Goal: Information Seeking & Learning: Learn about a topic

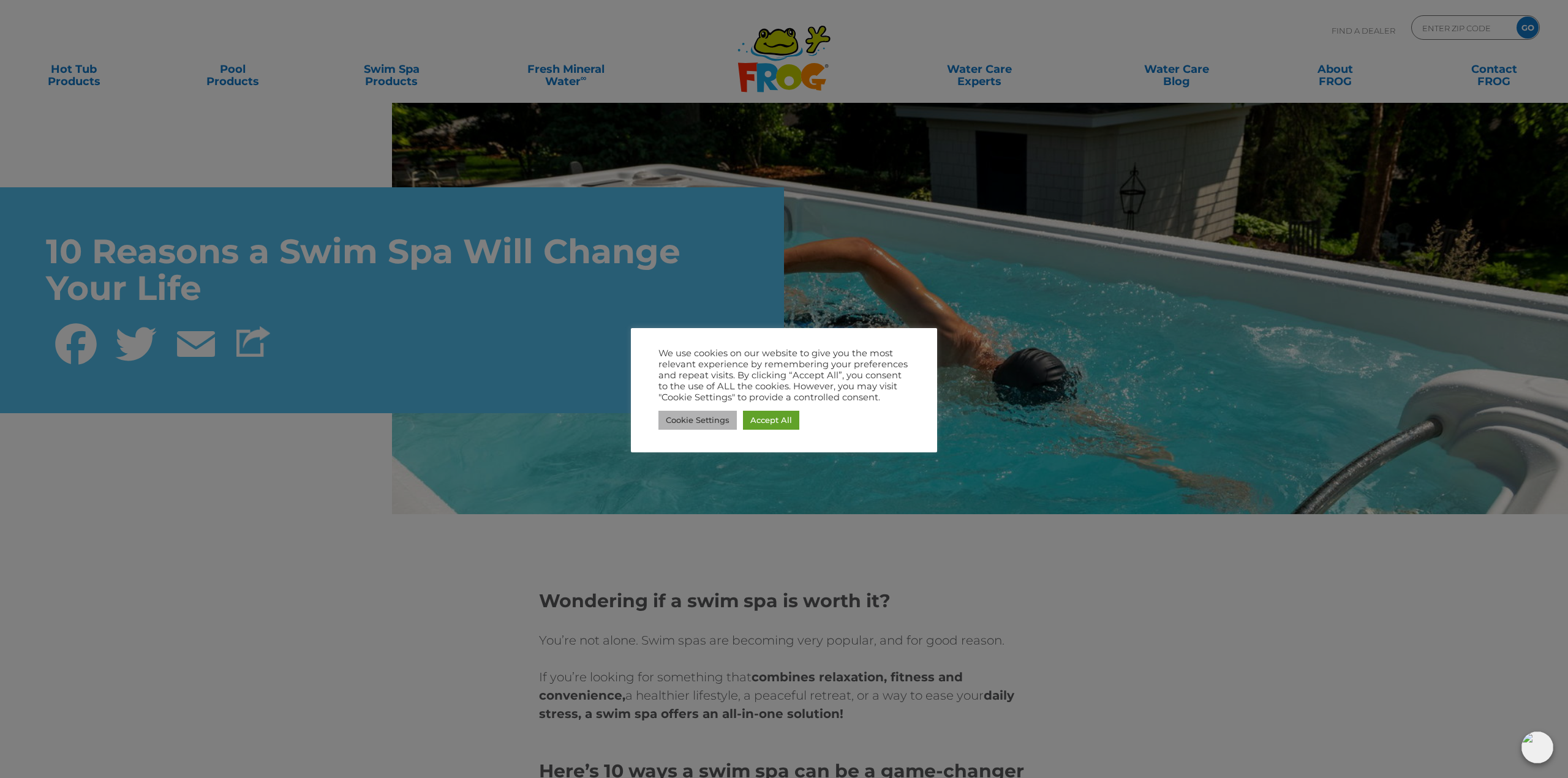
click at [712, 419] on link "Cookie Settings" at bounding box center [697, 420] width 78 height 19
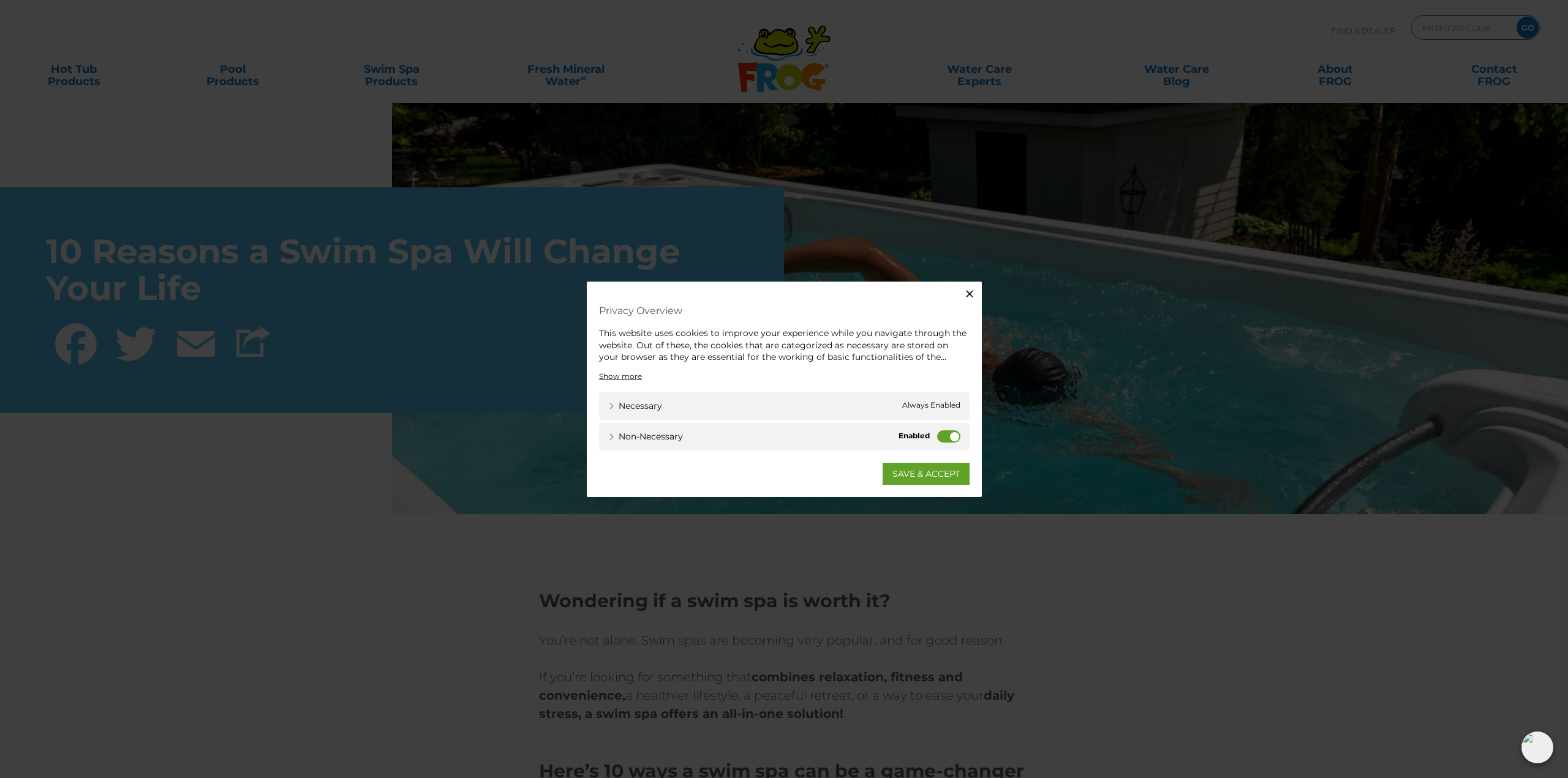
click at [951, 439] on label "Non-necessary" at bounding box center [949, 436] width 23 height 12
click at [0, 0] on input "Non-necessary" at bounding box center [0, 0] width 0 height 0
click at [940, 474] on link "SAVE & ACCEPT" at bounding box center [926, 474] width 87 height 22
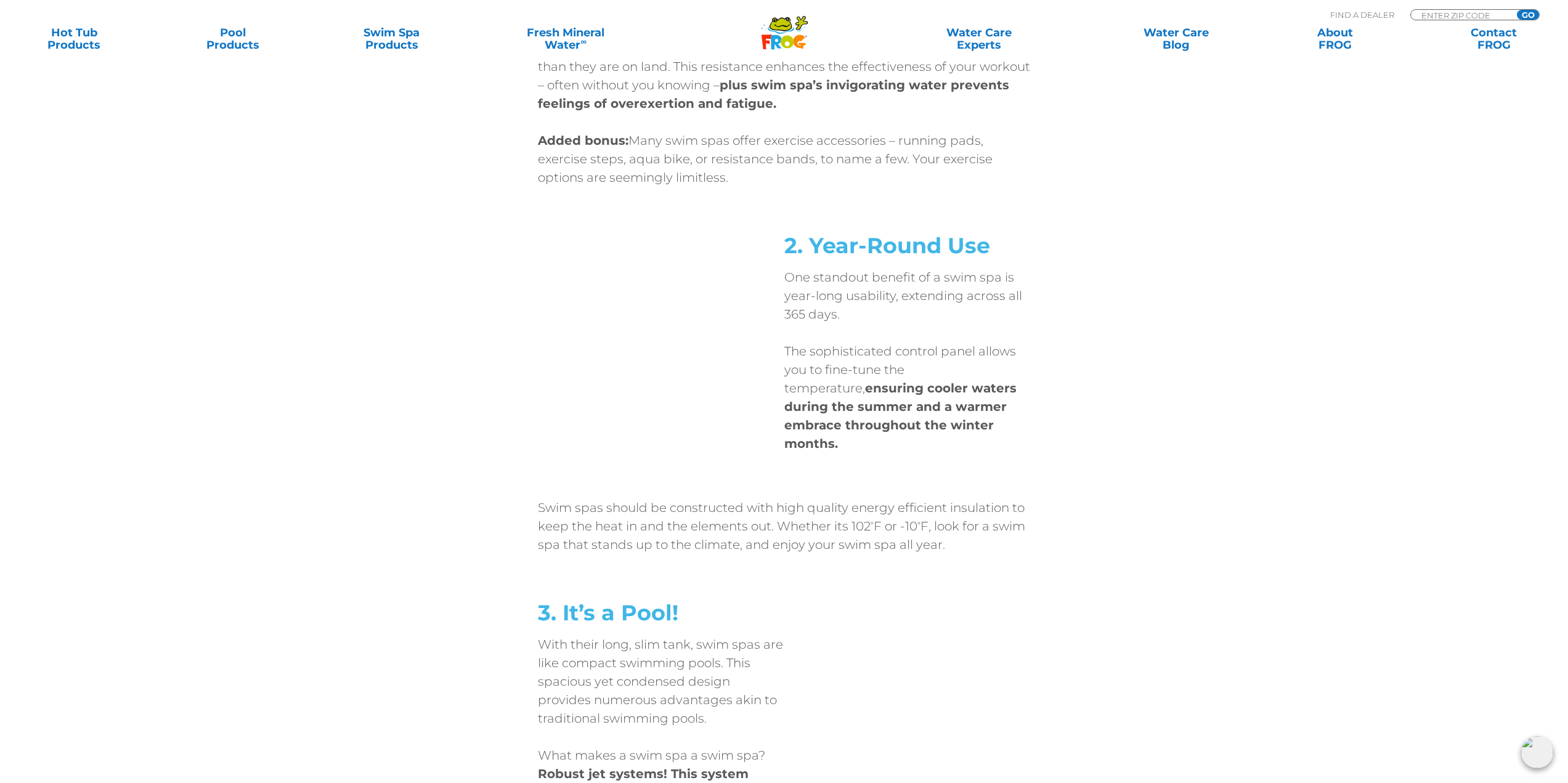
scroll to position [1171, 0]
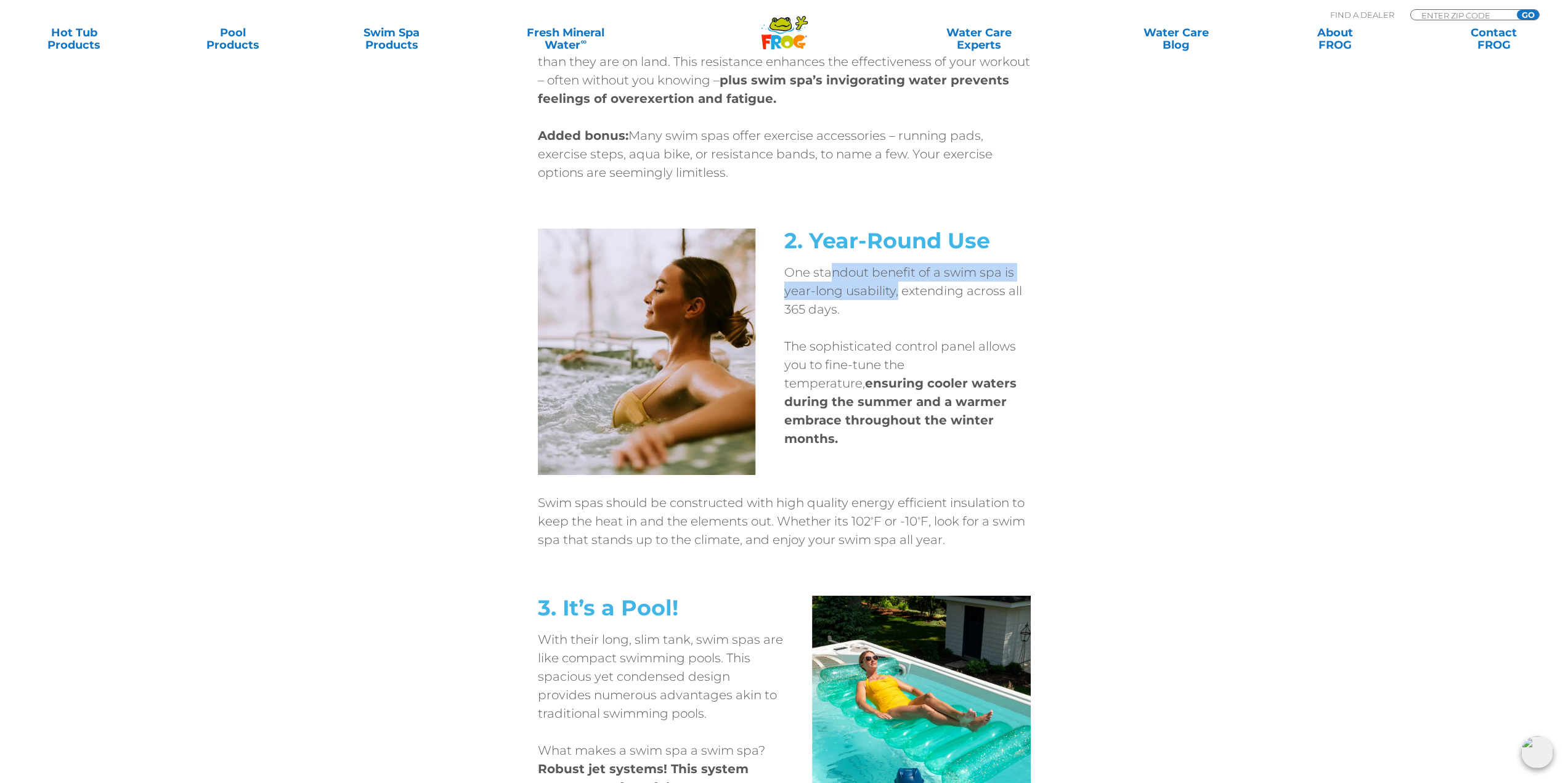
drag, startPoint x: 828, startPoint y: 273, endPoint x: 895, endPoint y: 294, distance: 70.2
click at [895, 294] on p "One standout benefit of a swim spa is year-long usability, extending across all…" at bounding box center [907, 291] width 246 height 55
click at [837, 282] on p "One standout benefit of a swim spa is year-long usability, extending across all…" at bounding box center [907, 291] width 246 height 55
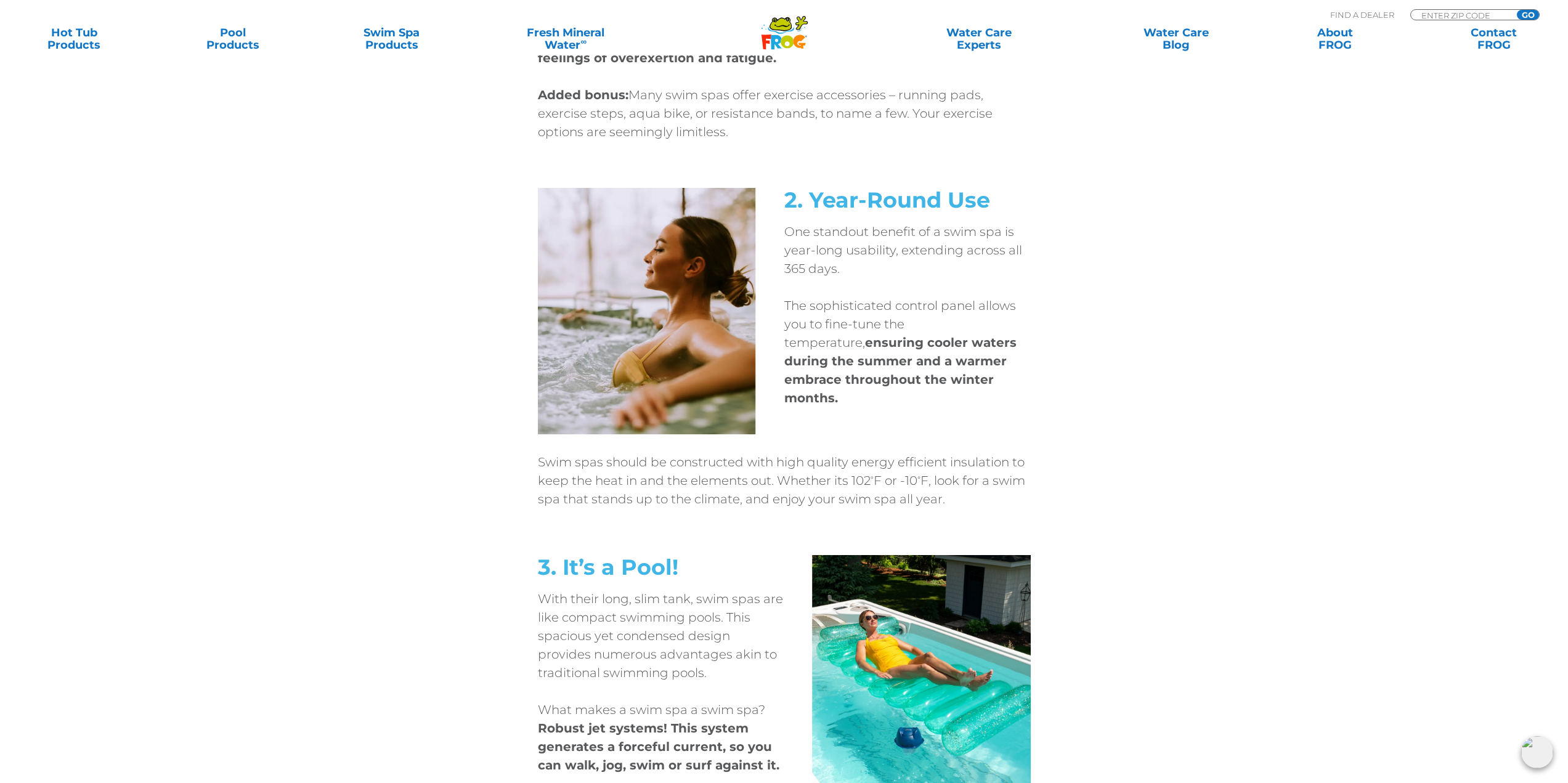
scroll to position [1233, 0]
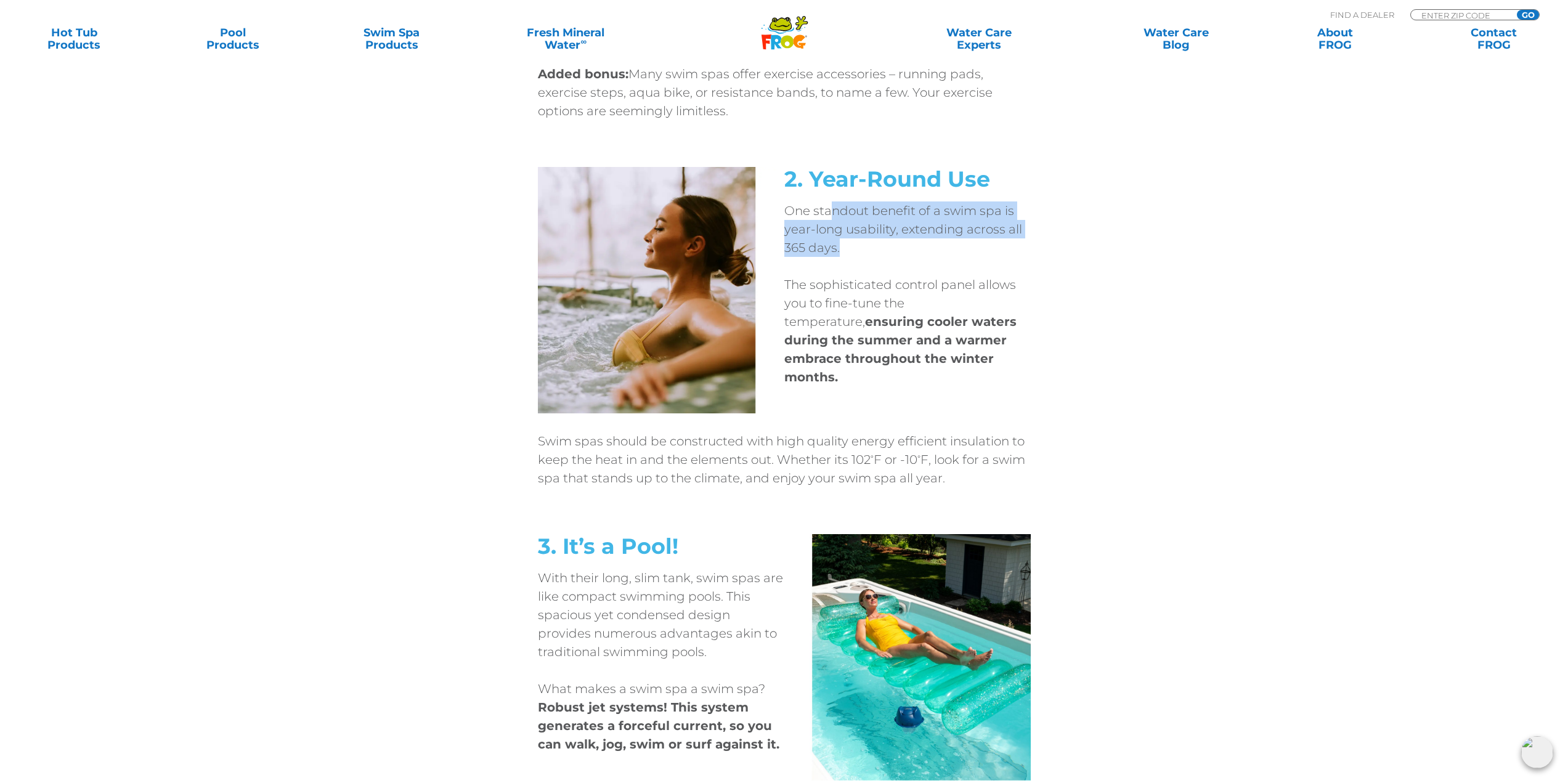
drag, startPoint x: 830, startPoint y: 210, endPoint x: 847, endPoint y: 254, distance: 47.2
click at [847, 254] on p "One standout benefit of a swim spa is year-long usability, extending across all…" at bounding box center [907, 229] width 246 height 55
drag, startPoint x: 825, startPoint y: 229, endPoint x: 860, endPoint y: 246, distance: 38.9
click at [860, 246] on p "One standout benefit of a swim spa is year-long usability, extending across all…" at bounding box center [907, 229] width 246 height 55
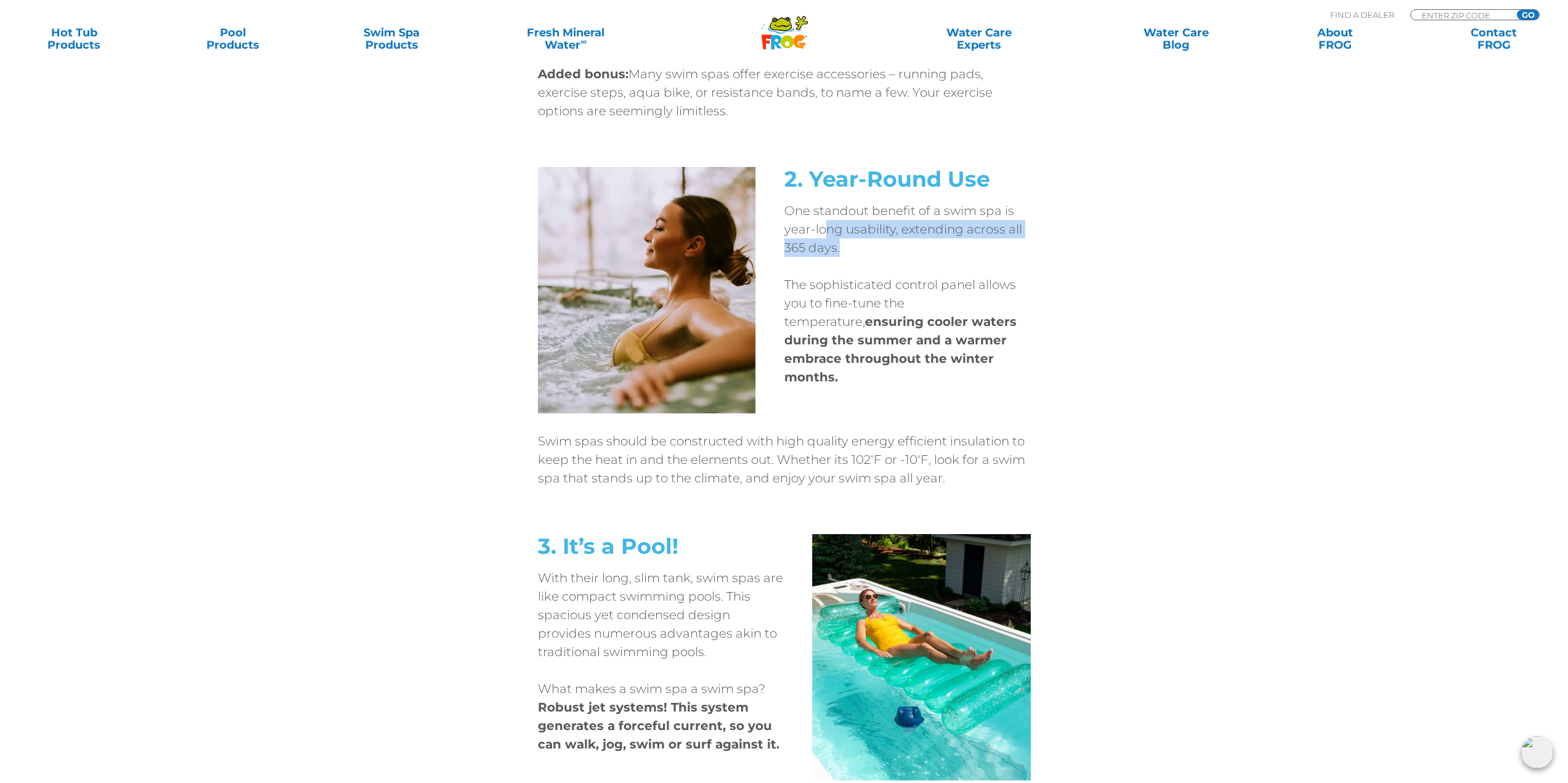
click at [859, 246] on p "One standout benefit of a swim spa is year-long usability, extending across all…" at bounding box center [907, 229] width 246 height 55
drag, startPoint x: 824, startPoint y: 278, endPoint x: 877, endPoint y: 291, distance: 54.6
click at [877, 291] on p "The sophisticated control panel allows you to fine-tune the temperature, ensuri…" at bounding box center [907, 331] width 246 height 111
click at [828, 289] on p "The sophisticated control panel allows you to fine-tune the temperature, ensuri…" at bounding box center [907, 331] width 246 height 111
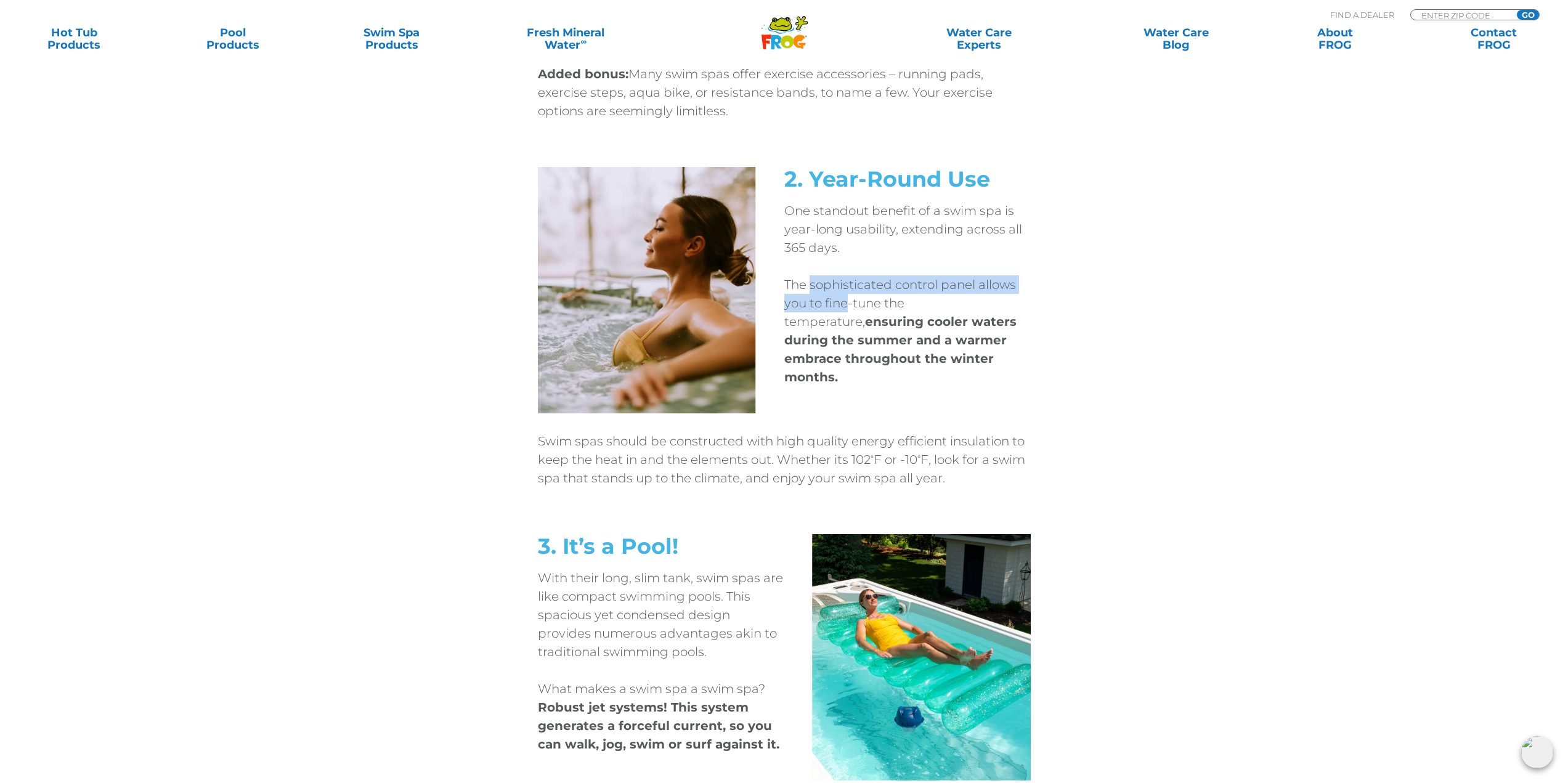
drag, startPoint x: 813, startPoint y: 287, endPoint x: 847, endPoint y: 307, distance: 39.4
click at [847, 307] on p "The sophisticated control panel allows you to fine-tune the temperature, ensuri…" at bounding box center [907, 331] width 246 height 111
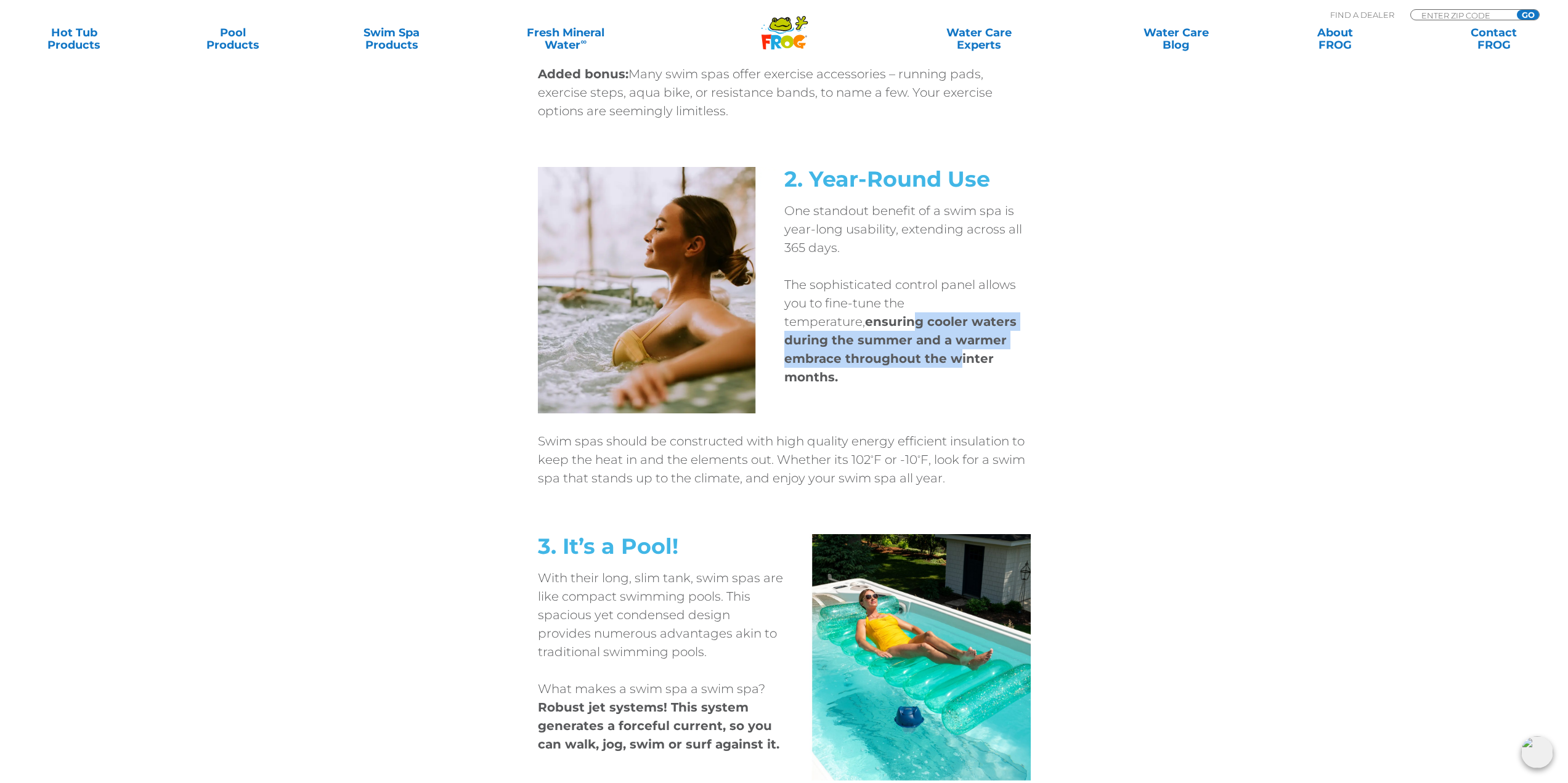
drag, startPoint x: 834, startPoint y: 322, endPoint x: 895, endPoint y: 351, distance: 67.5
click at [895, 351] on p "The sophisticated control panel allows you to fine-tune the temperature, ensuri…" at bounding box center [907, 331] width 246 height 111
click at [845, 331] on p "The sophisticated control panel allows you to fine-tune the temperature, ensuri…" at bounding box center [907, 331] width 246 height 111
click at [850, 321] on strong "ensuring cooler waters during the summer and a warmer embrace throughout the wi…" at bounding box center [900, 349] width 232 height 70
click at [852, 353] on strong "ensuring cooler waters during the summer and a warmer embrace throughout the wi…" at bounding box center [900, 349] width 232 height 70
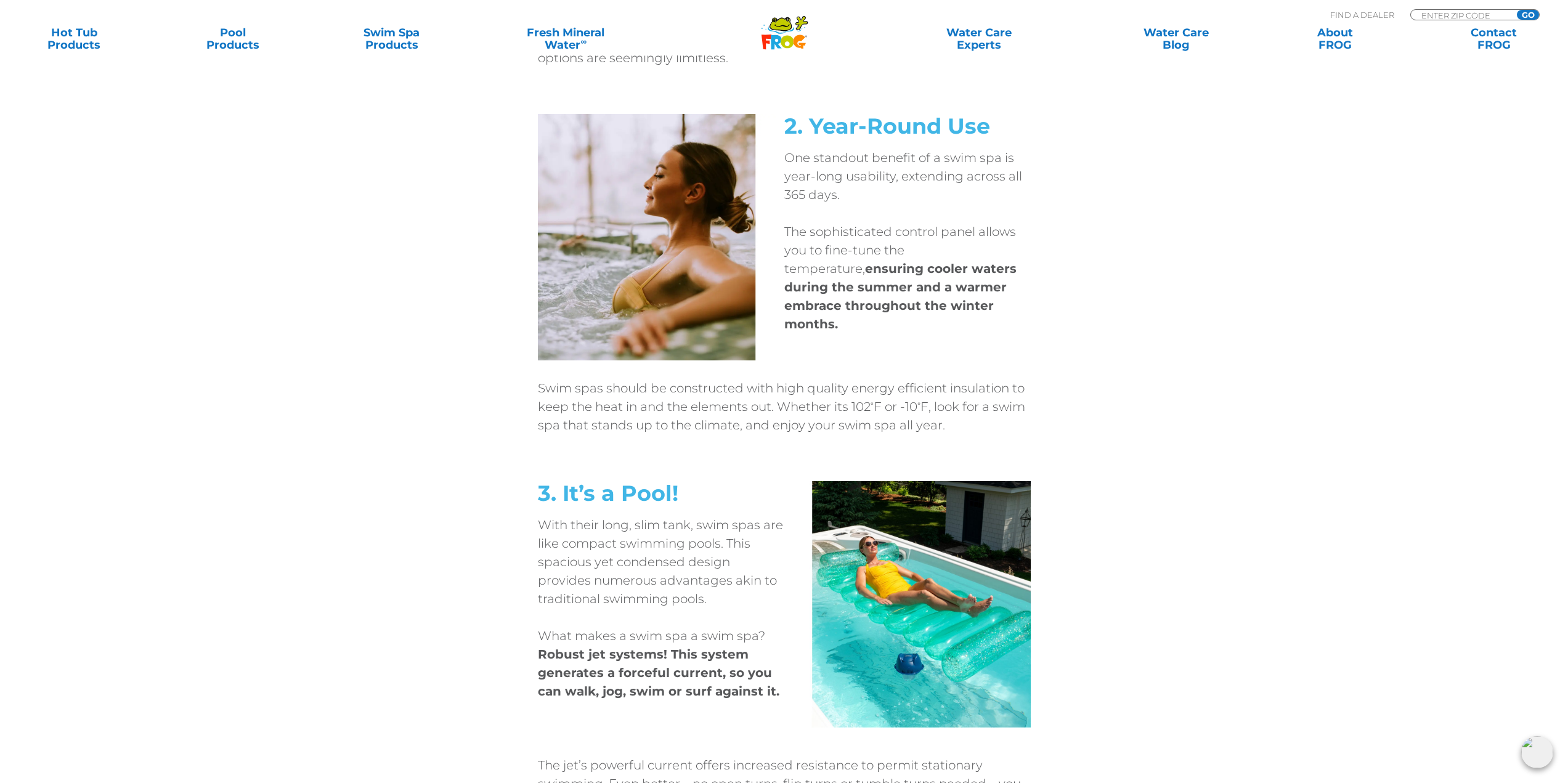
scroll to position [1479, 0]
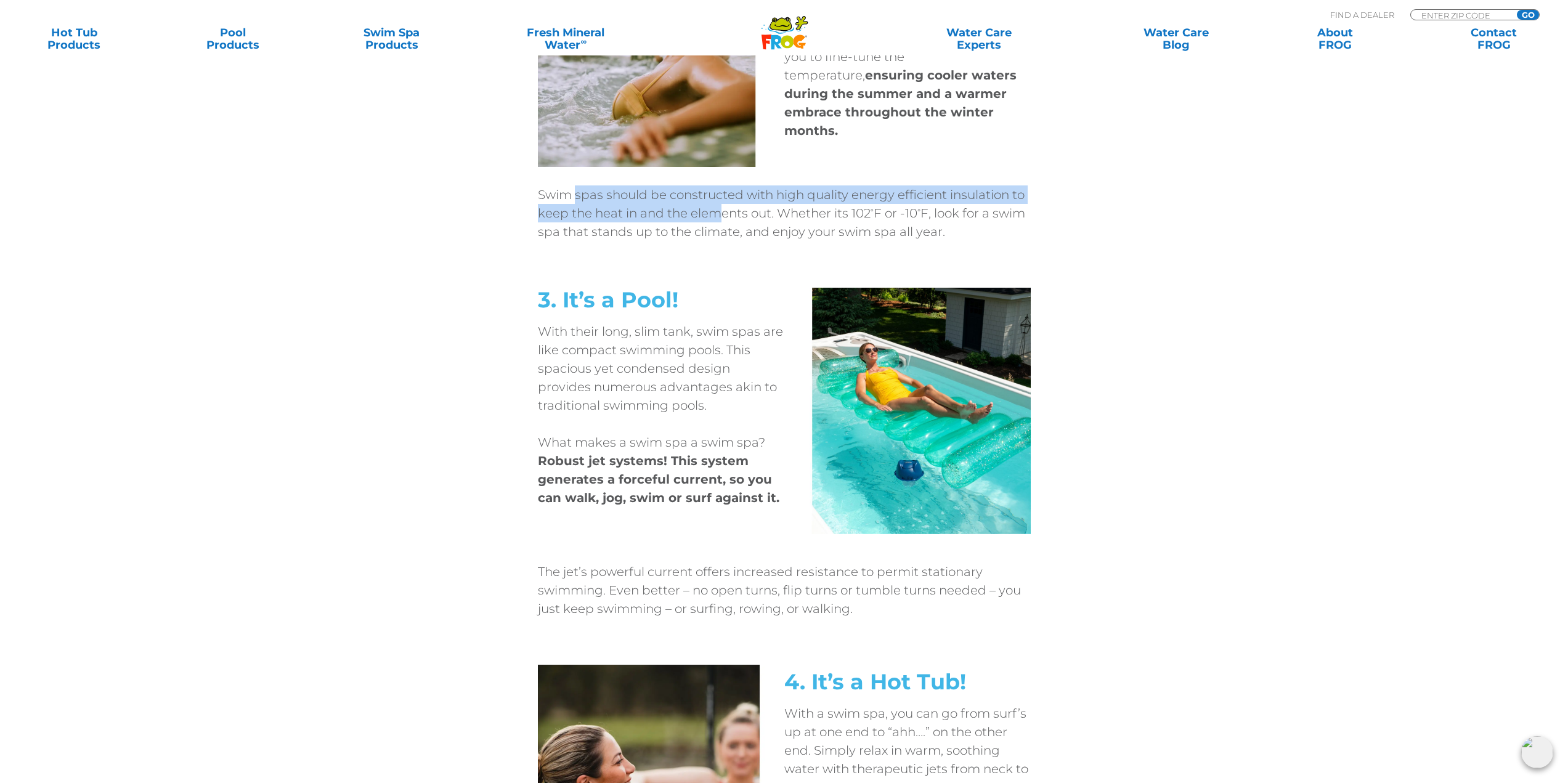
drag, startPoint x: 577, startPoint y: 192, endPoint x: 716, endPoint y: 216, distance: 141.1
click at [716, 216] on p "Swim spas should be constructed with high quality energy efficient insulation t…" at bounding box center [784, 213] width 493 height 55
click at [661, 211] on p "Swim spas should be constructed with high quality energy efficient insulation t…" at bounding box center [784, 213] width 493 height 55
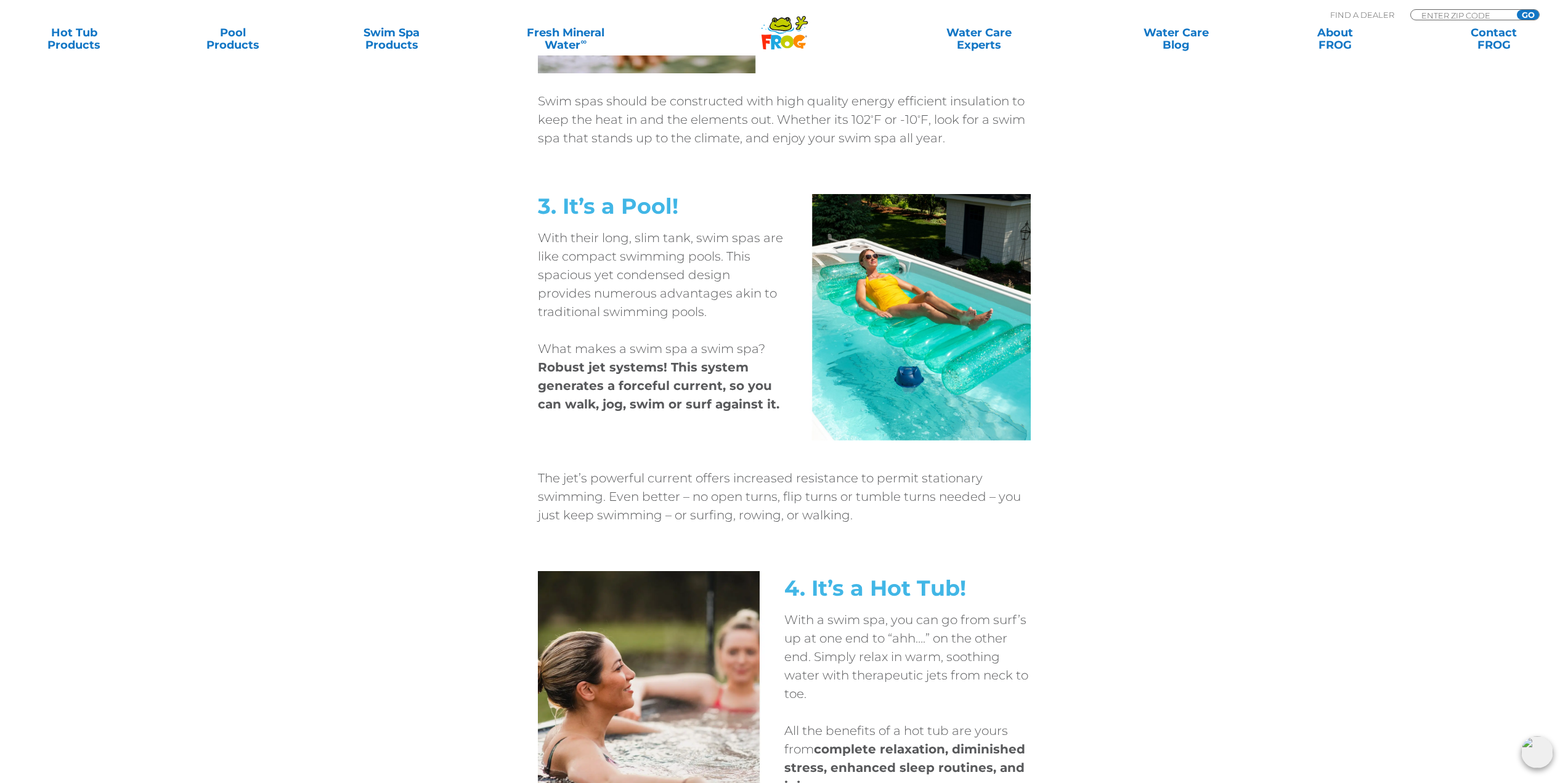
scroll to position [1603, 0]
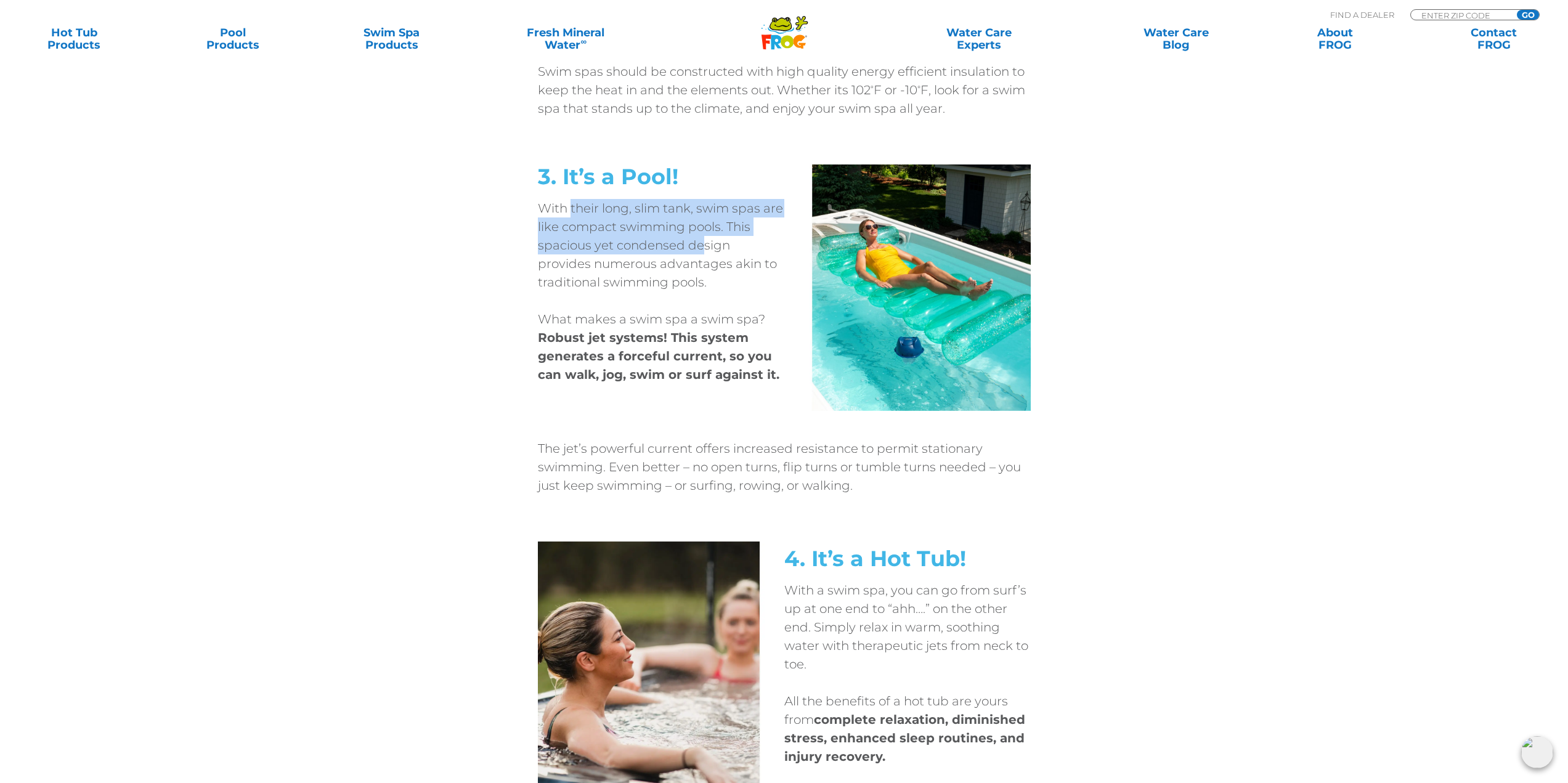
drag, startPoint x: 572, startPoint y: 206, endPoint x: 704, endPoint y: 247, distance: 138.2
click at [704, 247] on p "With their long, slim tank, swim spas are like compact swimming pools. This spa…" at bounding box center [661, 245] width 246 height 93
click at [609, 238] on p "With their long, slim tank, swim spas are like compact swimming pools. This spa…" at bounding box center [661, 245] width 246 height 93
click at [653, 227] on p "With their long, slim tank, swim spas are like compact swimming pools. This spa…" at bounding box center [661, 245] width 246 height 93
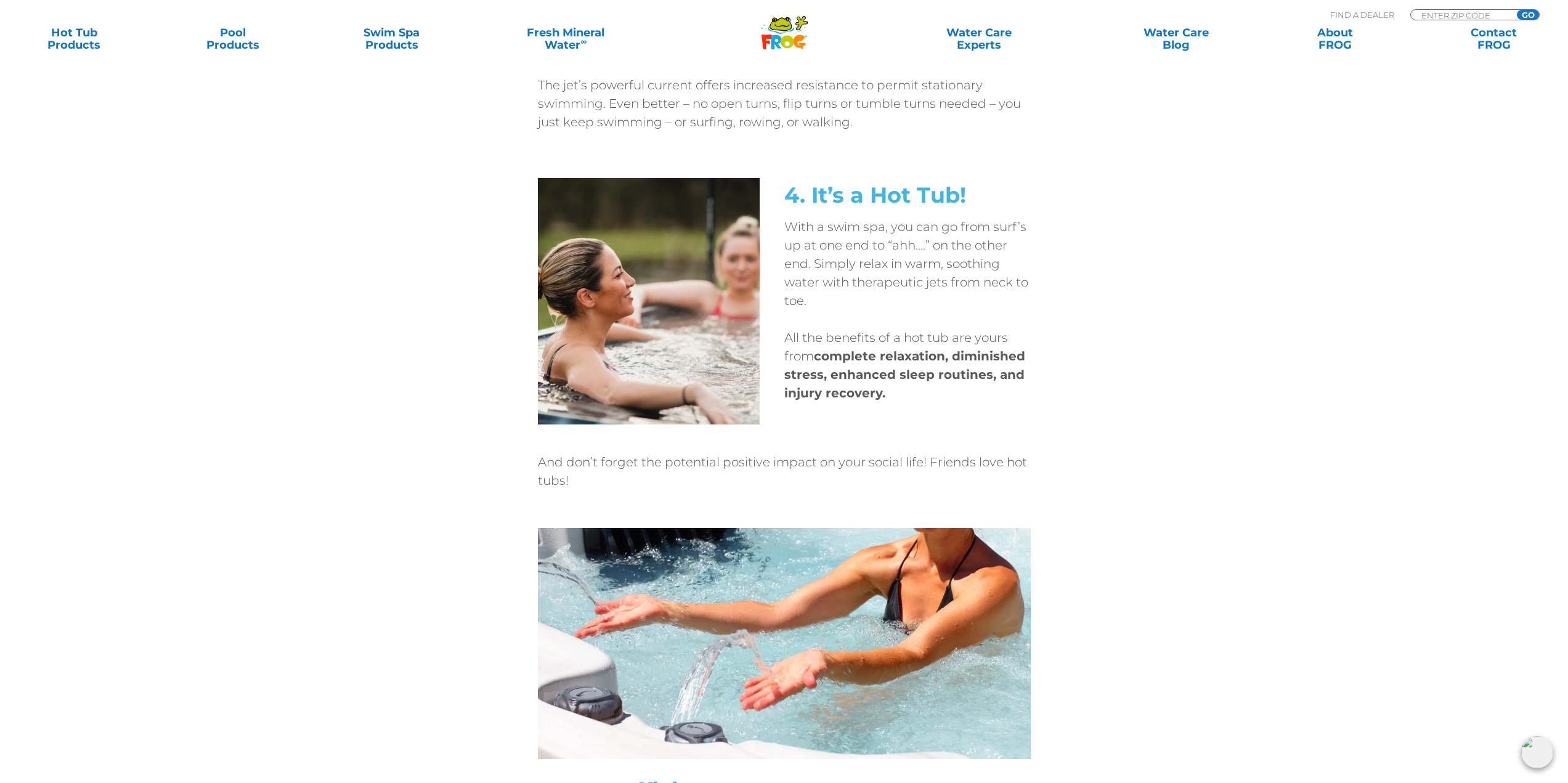
scroll to position [1972, 0]
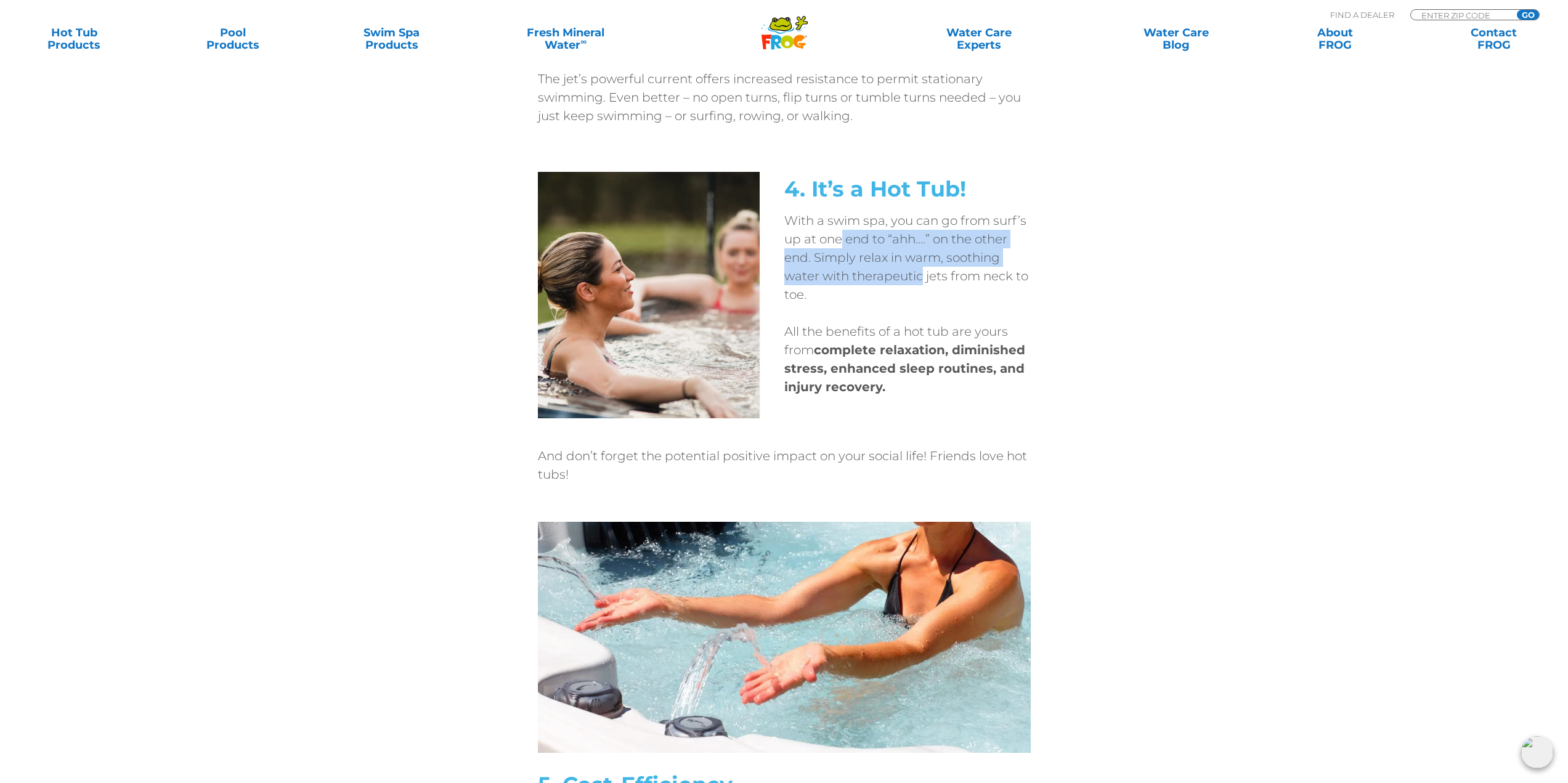
drag, startPoint x: 886, startPoint y: 250, endPoint x: 923, endPoint y: 274, distance: 44.1
click at [923, 274] on p "With a swim spa, you can go from surf’s up at one end to “ahh….” on the other e…" at bounding box center [907, 258] width 246 height 93
click at [873, 260] on p "With a swim spa, you can go from surf’s up at one end to “ahh….” on the other e…" at bounding box center [907, 258] width 246 height 93
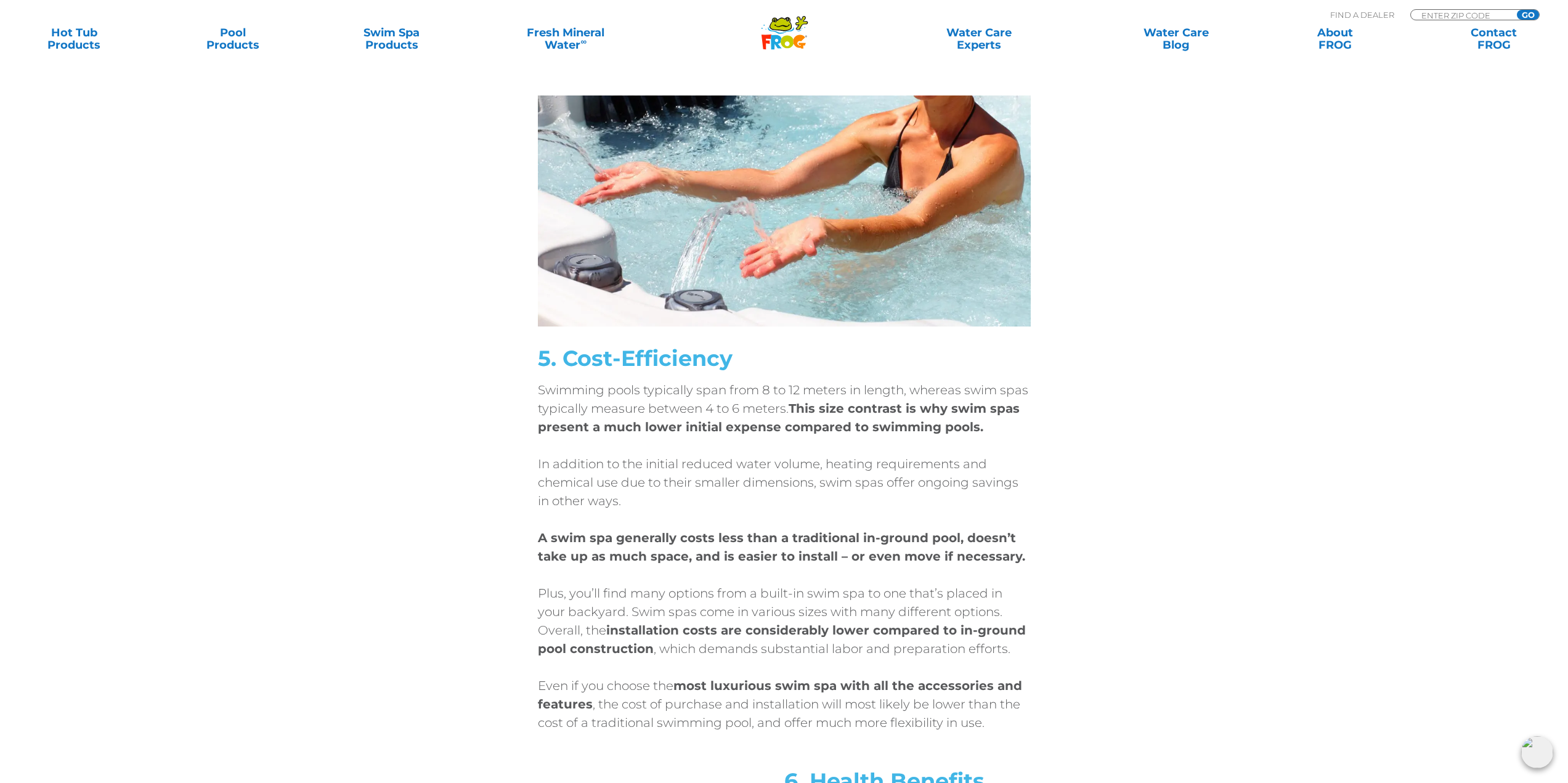
scroll to position [2404, 0]
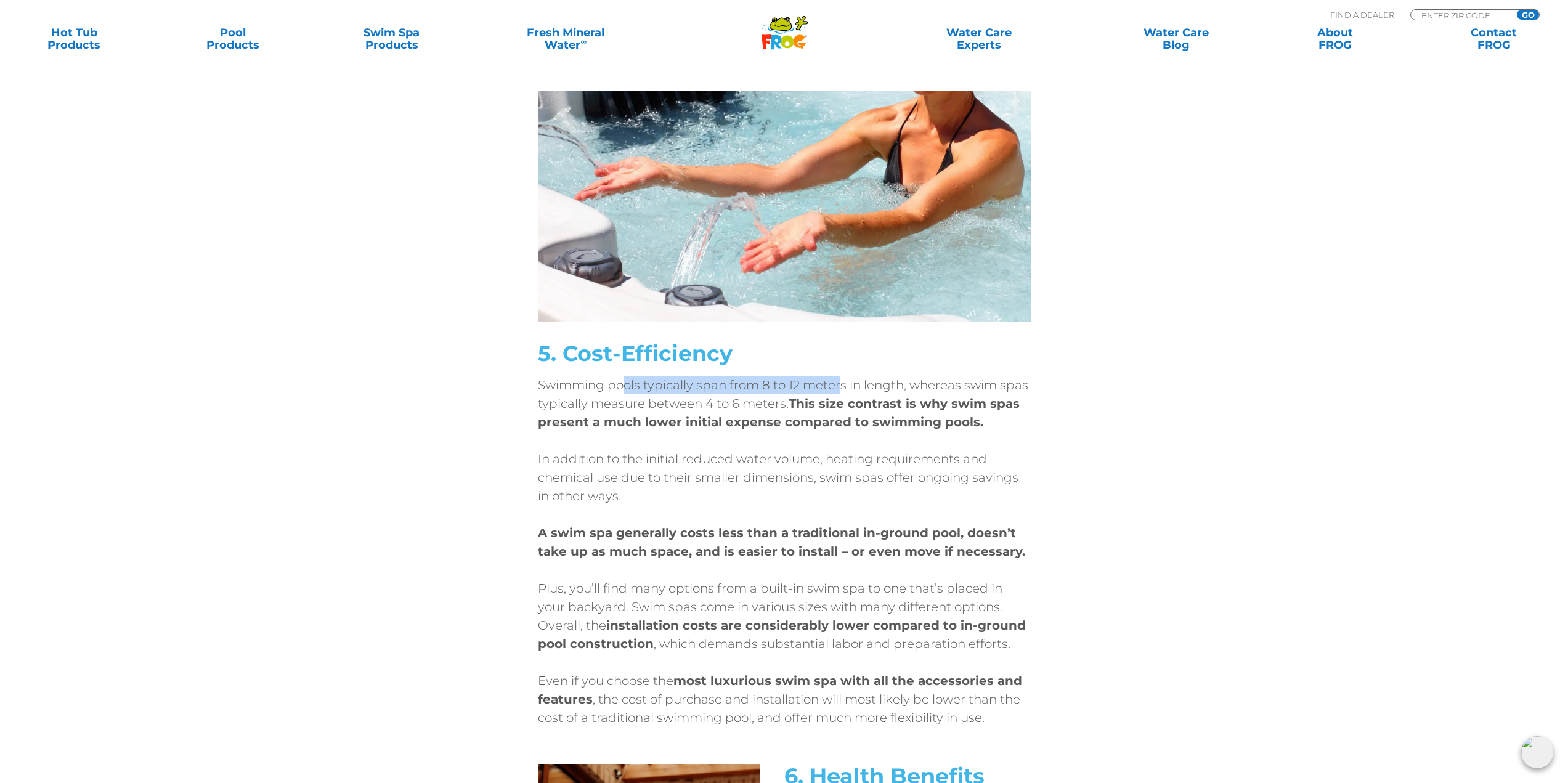
drag, startPoint x: 624, startPoint y: 383, endPoint x: 822, endPoint y: 394, distance: 198.3
click at [840, 393] on p "Swimming pools typically span from 8 to 12 meters in length, whereas swim spas …" at bounding box center [784, 404] width 493 height 55
click at [756, 396] on p "Swimming pools typically span from 8 to 12 meters in length, whereas swim spas …" at bounding box center [784, 404] width 493 height 55
drag, startPoint x: 632, startPoint y: 399, endPoint x: 764, endPoint y: 402, distance: 132.0
click at [764, 402] on p "Swimming pools typically span from 8 to 12 meters in length, whereas swim spas …" at bounding box center [784, 404] width 493 height 55
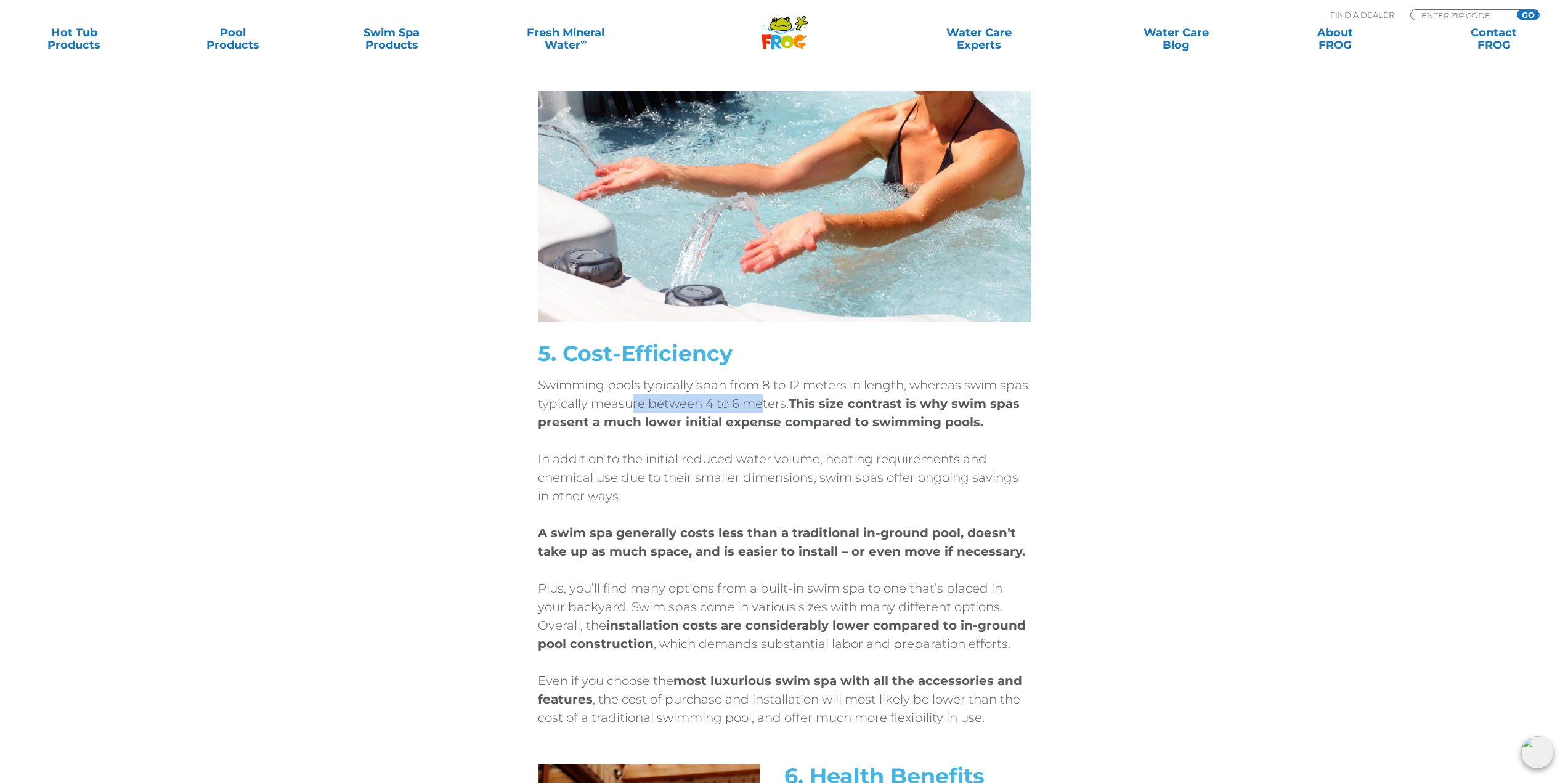
click at [734, 401] on p "Swimming pools typically span from 8 to 12 meters in length, whereas swim spas …" at bounding box center [784, 404] width 493 height 55
drag, startPoint x: 721, startPoint y: 400, endPoint x: 769, endPoint y: 398, distance: 48.0
click at [769, 398] on p "Swimming pools typically span from 8 to 12 meters in length, whereas swim spas …" at bounding box center [784, 404] width 493 height 55
click at [764, 398] on p "Swimming pools typically span from 8 to 12 meters in length, whereas swim spas …" at bounding box center [784, 404] width 493 height 55
click at [804, 387] on p "Swimming pools typically span from 8 to 12 meters in length, whereas swim spas …" at bounding box center [784, 404] width 493 height 55
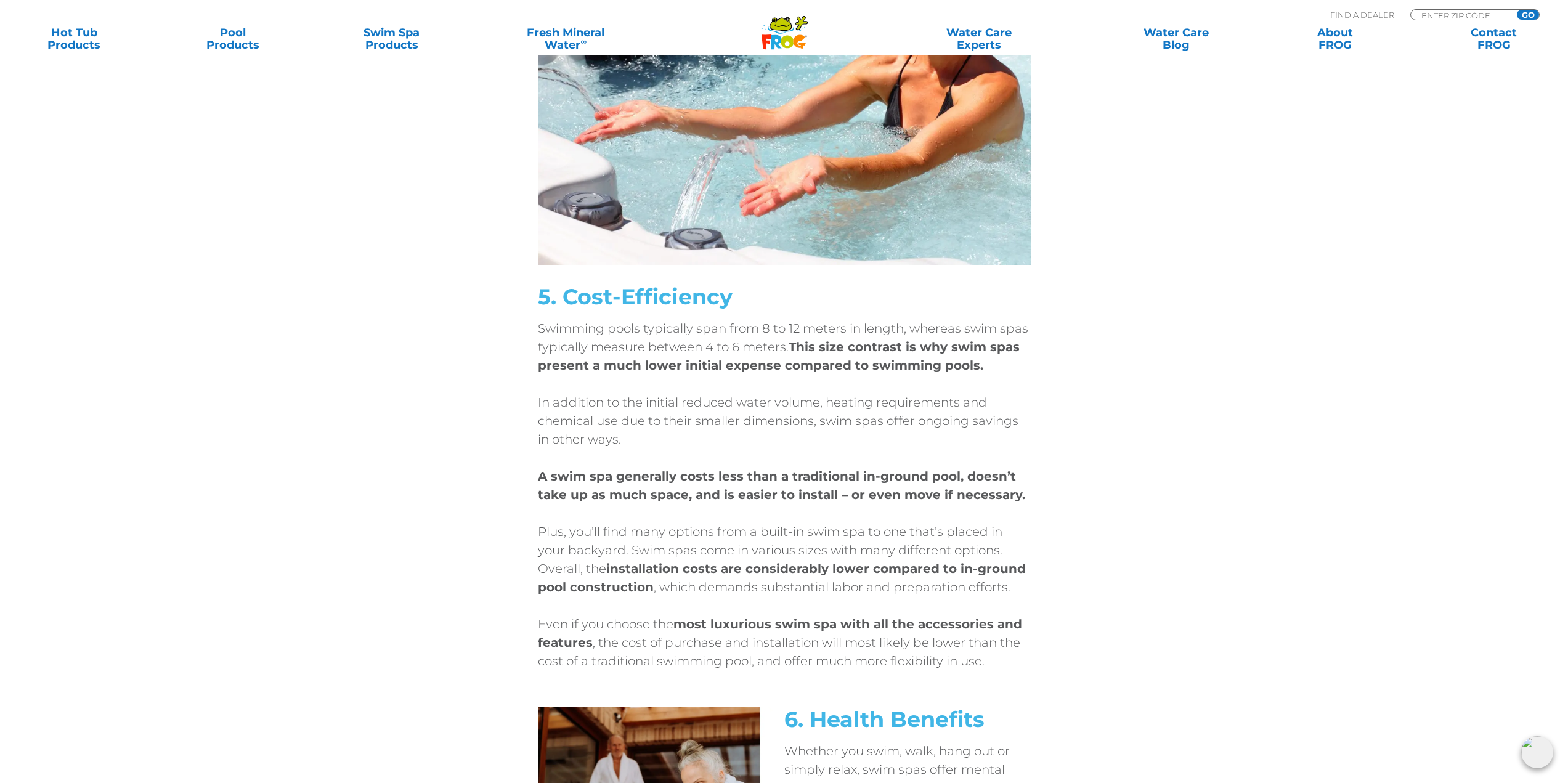
scroll to position [2465, 0]
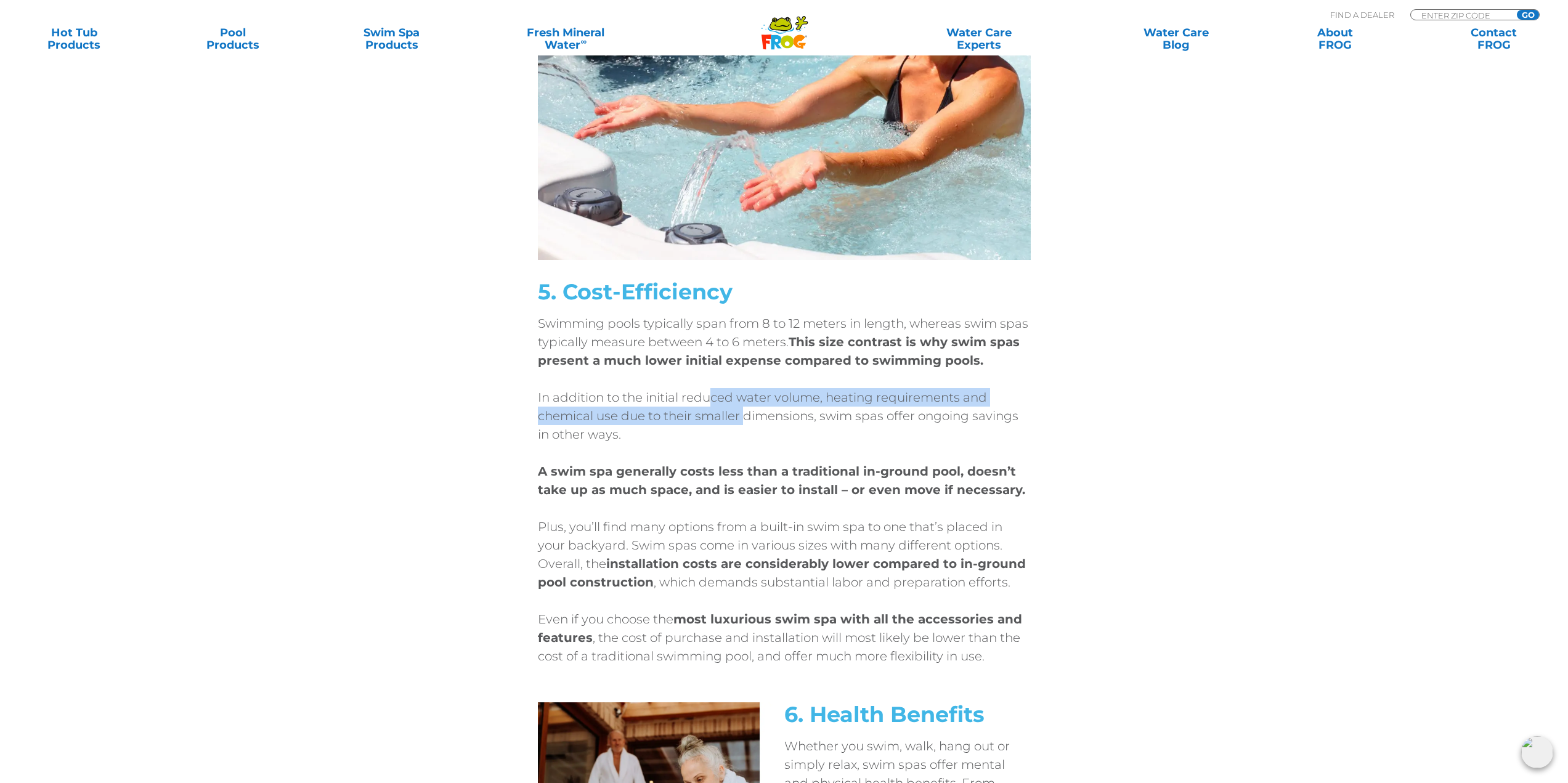
drag, startPoint x: 709, startPoint y: 406, endPoint x: 746, endPoint y: 417, distance: 38.6
click at [746, 417] on p "In addition to the initial reduced water volume, heating requirements and chemi…" at bounding box center [784, 416] width 493 height 55
click at [660, 407] on p "In addition to the initial reduced water volume, heating requirements and chemi…" at bounding box center [784, 416] width 493 height 55
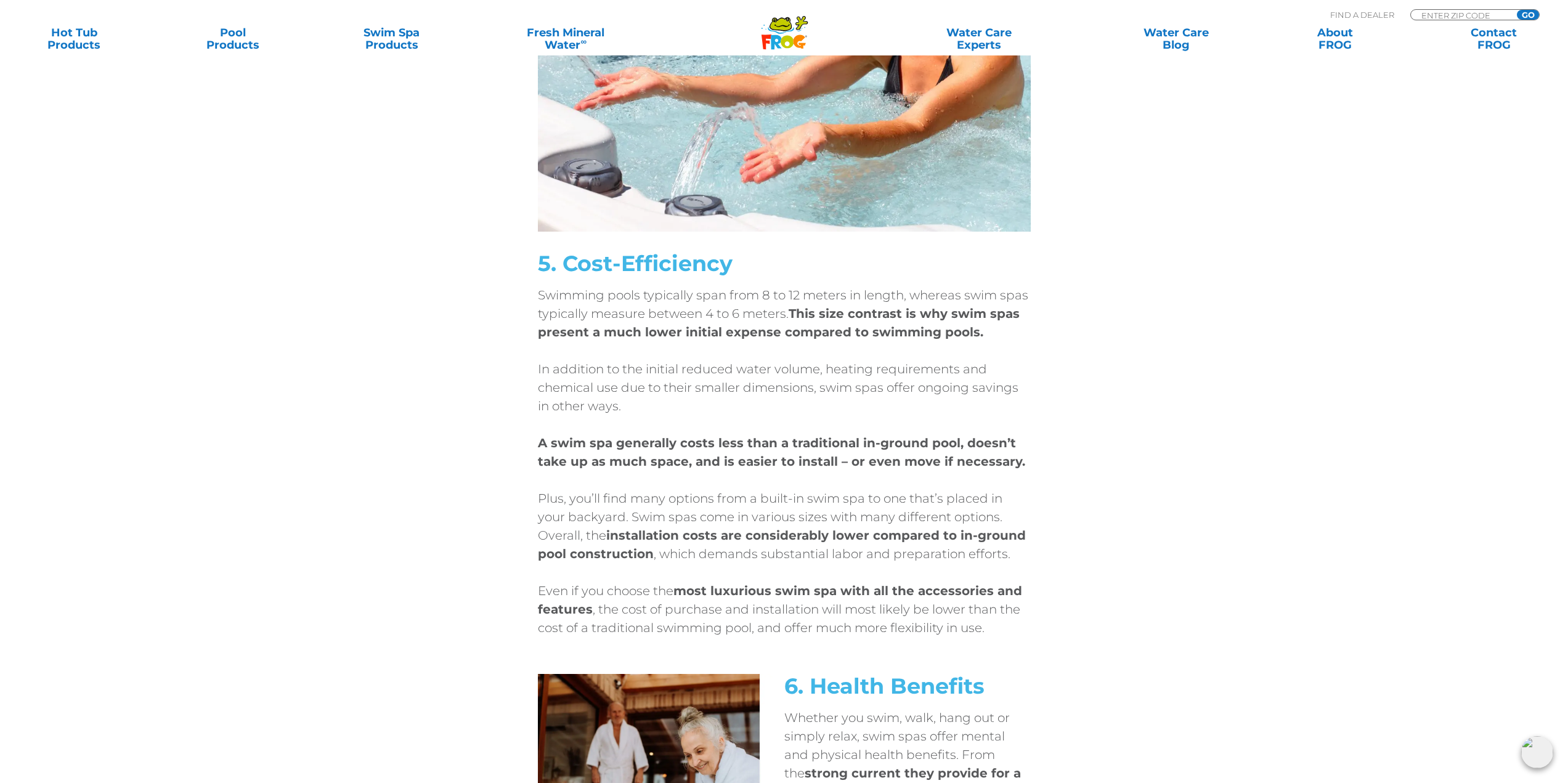
scroll to position [2588, 0]
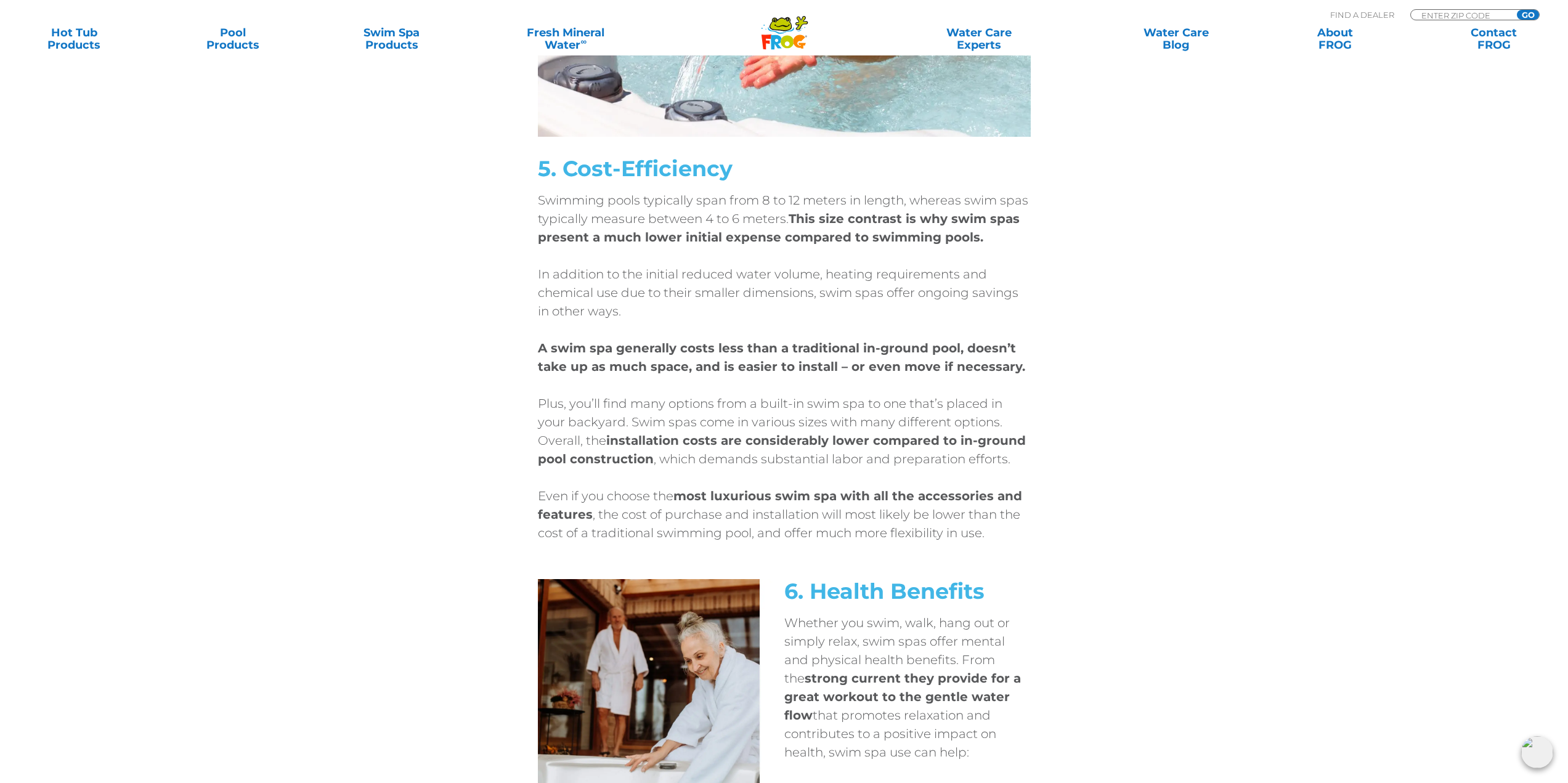
click at [701, 358] on p "A swim spa generally costs less than a traditional in-ground pool, doesn’t take…" at bounding box center [784, 357] width 493 height 37
drag, startPoint x: 734, startPoint y: 344, endPoint x: 807, endPoint y: 356, distance: 74.0
click at [807, 356] on p "A swim spa generally costs less than a traditional in-ground pool, doesn’t take…" at bounding box center [784, 357] width 493 height 37
click at [715, 346] on strong "A swim spa generally costs less than a traditional in-ground pool, doesn’t take…" at bounding box center [781, 357] width 487 height 33
drag, startPoint x: 645, startPoint y: 344, endPoint x: 750, endPoint y: 366, distance: 107.3
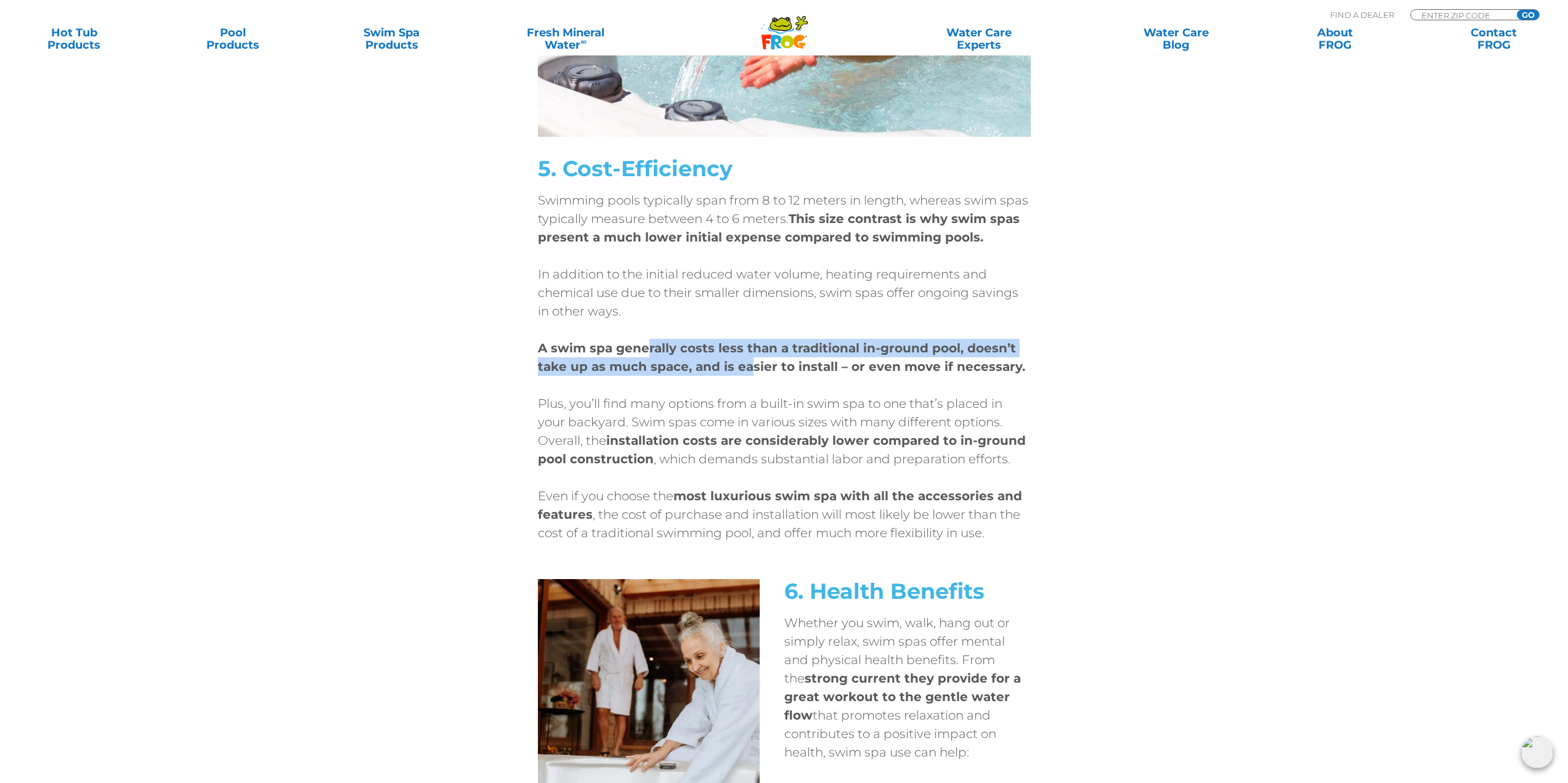
click at [751, 364] on strong "A swim spa generally costs less than a traditional in-ground pool, doesn’t take…" at bounding box center [781, 357] width 487 height 33
click at [687, 366] on strong "A swim spa generally costs less than a traditional in-ground pool, doesn’t take…" at bounding box center [781, 357] width 487 height 33
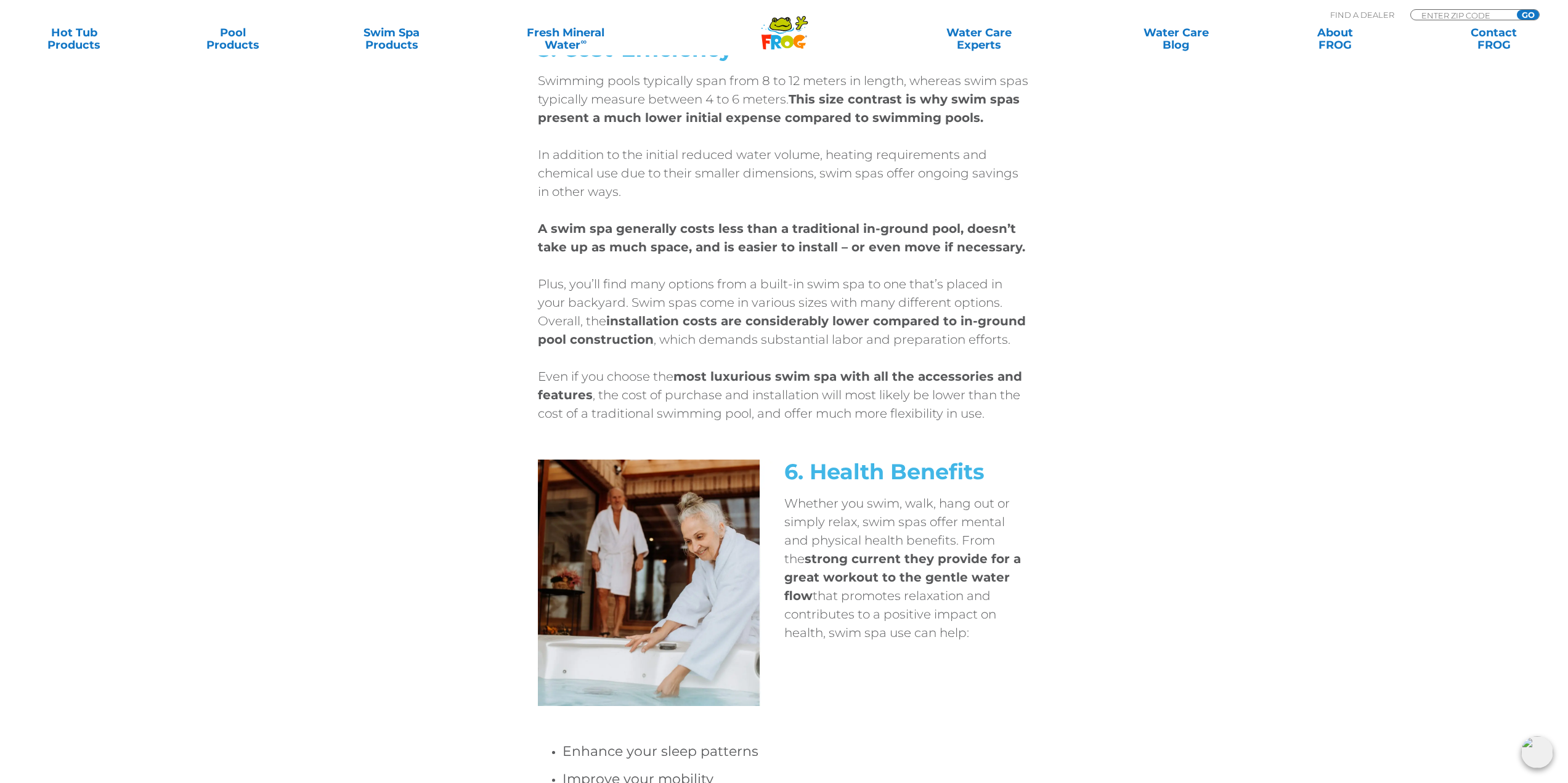
scroll to position [2711, 0]
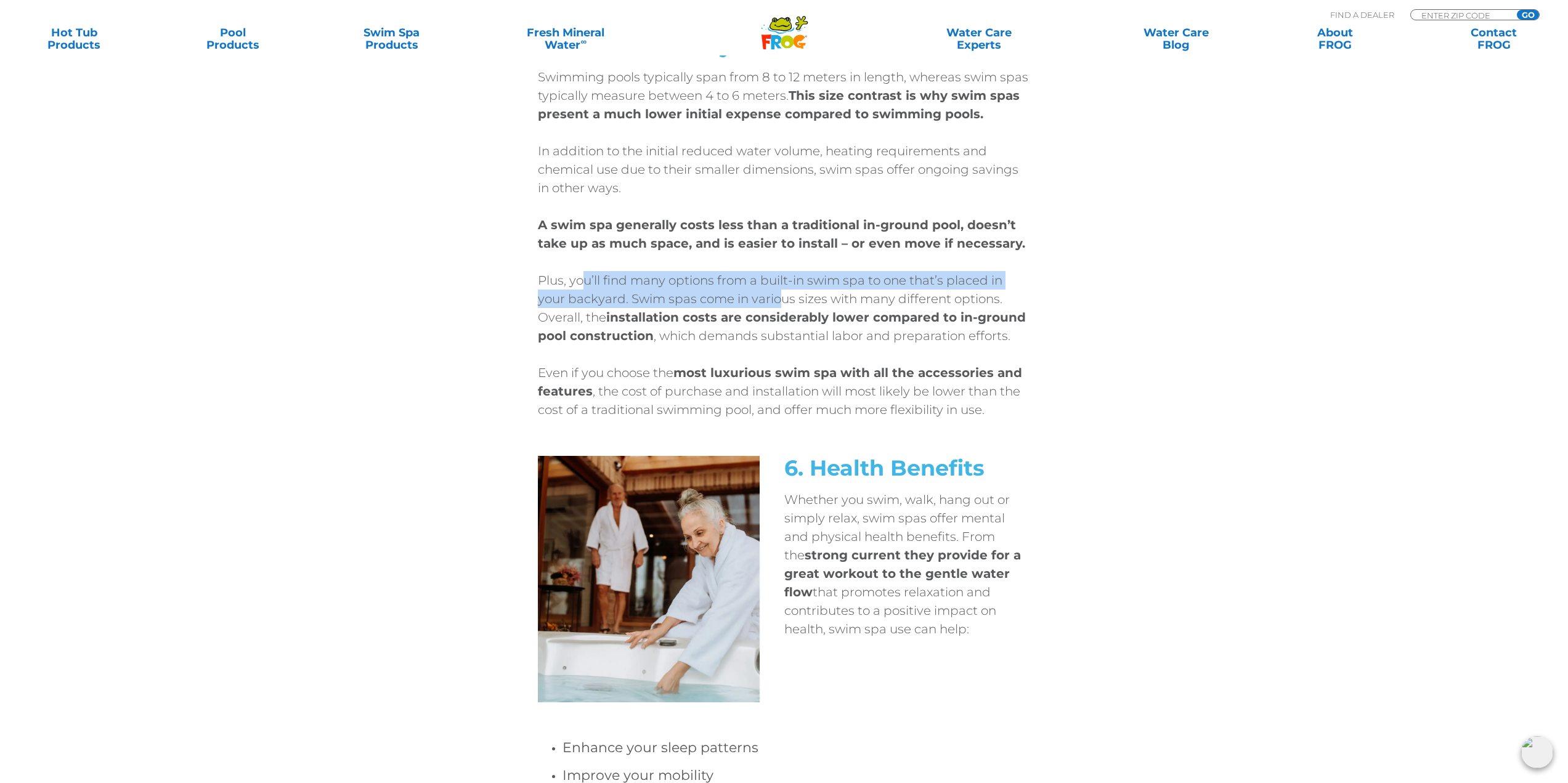
drag, startPoint x: 587, startPoint y: 278, endPoint x: 776, endPoint y: 306, distance: 191.1
click at [776, 306] on p "Plus, you’ll find many options from a built-in swim spa to one that’s placed in…" at bounding box center [784, 308] width 493 height 74
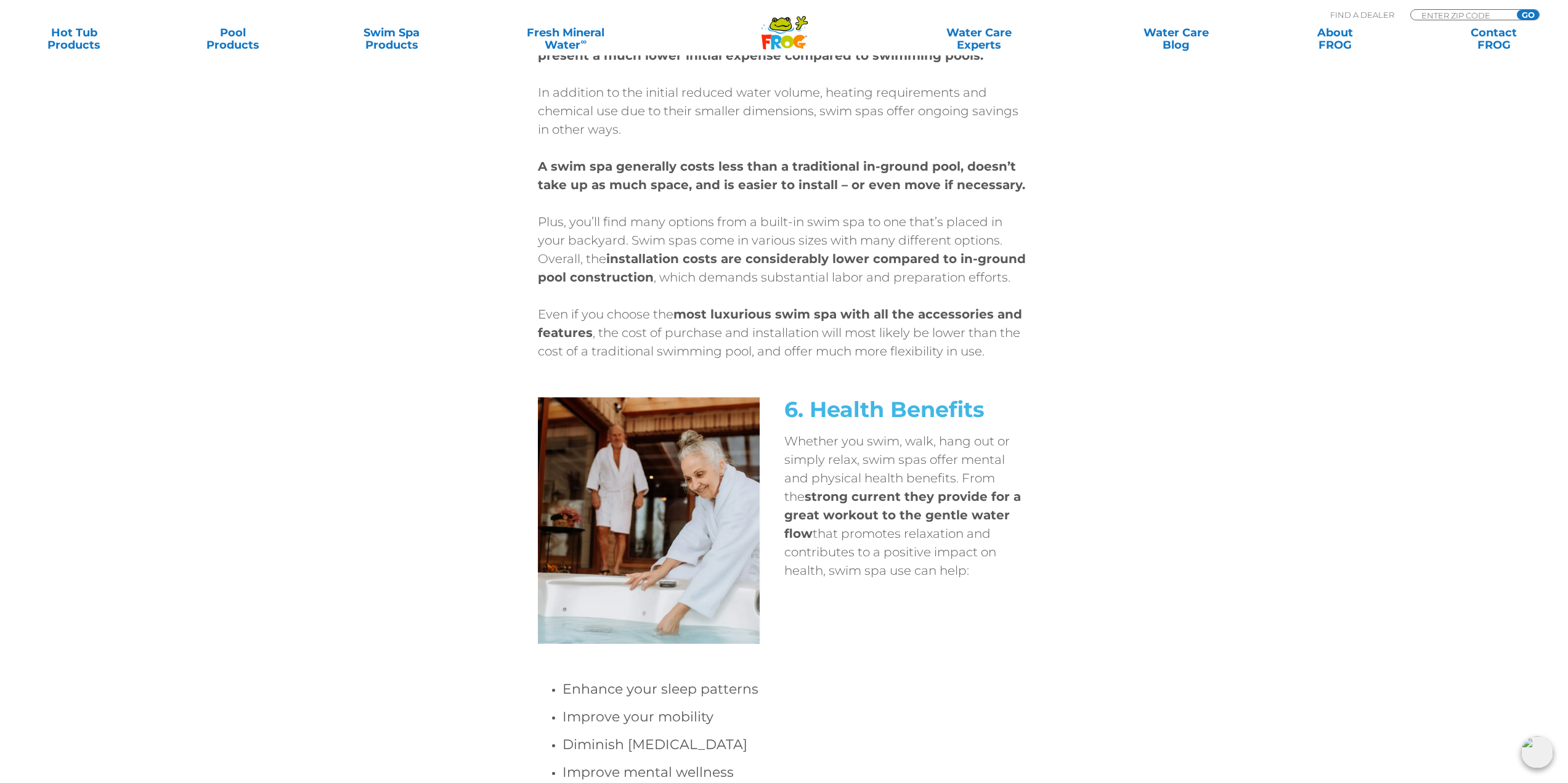
scroll to position [2773, 0]
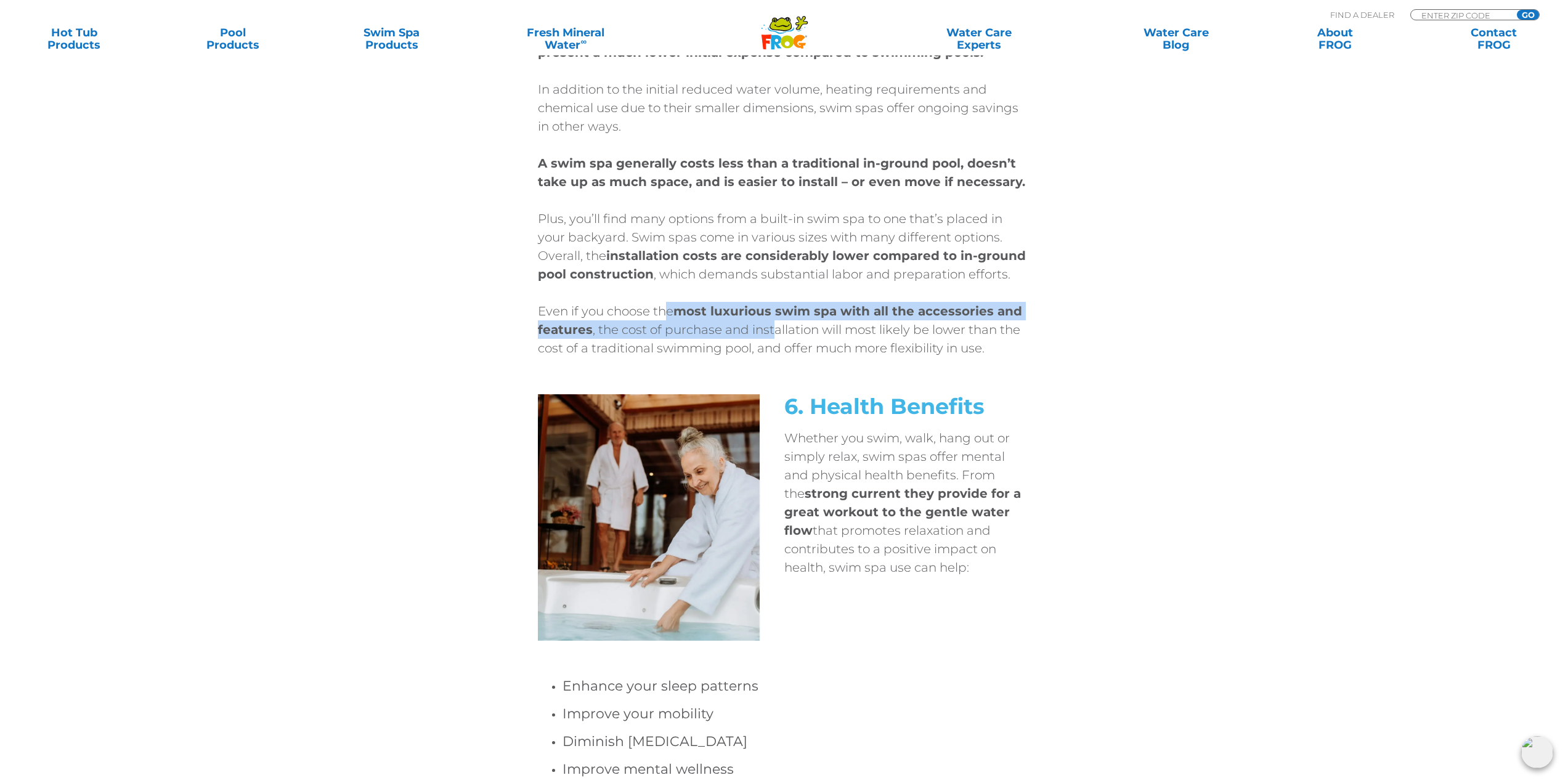
drag, startPoint x: 678, startPoint y: 318, endPoint x: 776, endPoint y: 327, distance: 98.4
click at [776, 327] on p "Even if you choose the most luxurious swim spa with all the accessories and fea…" at bounding box center [784, 329] width 493 height 55
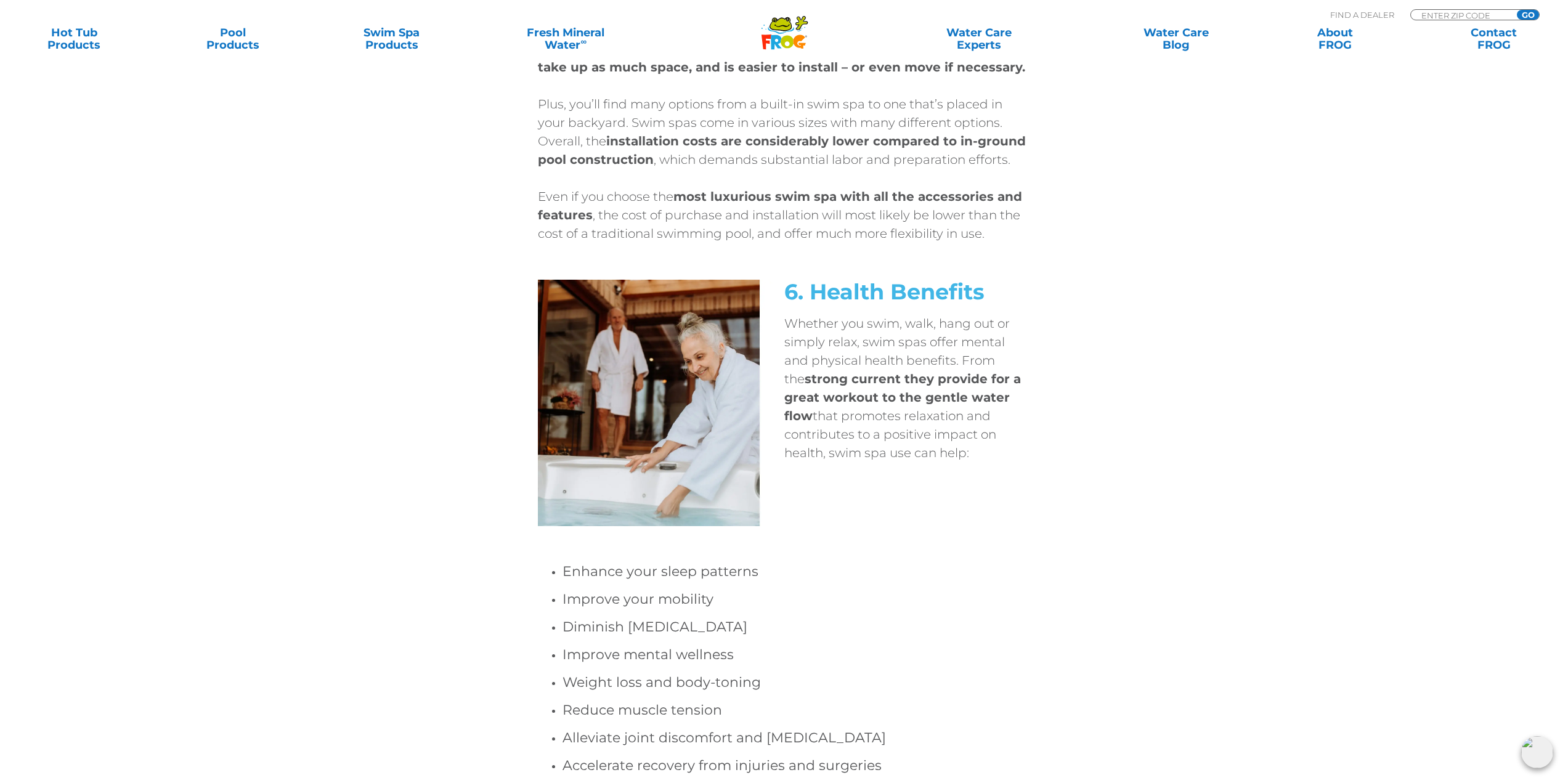
scroll to position [2958, 0]
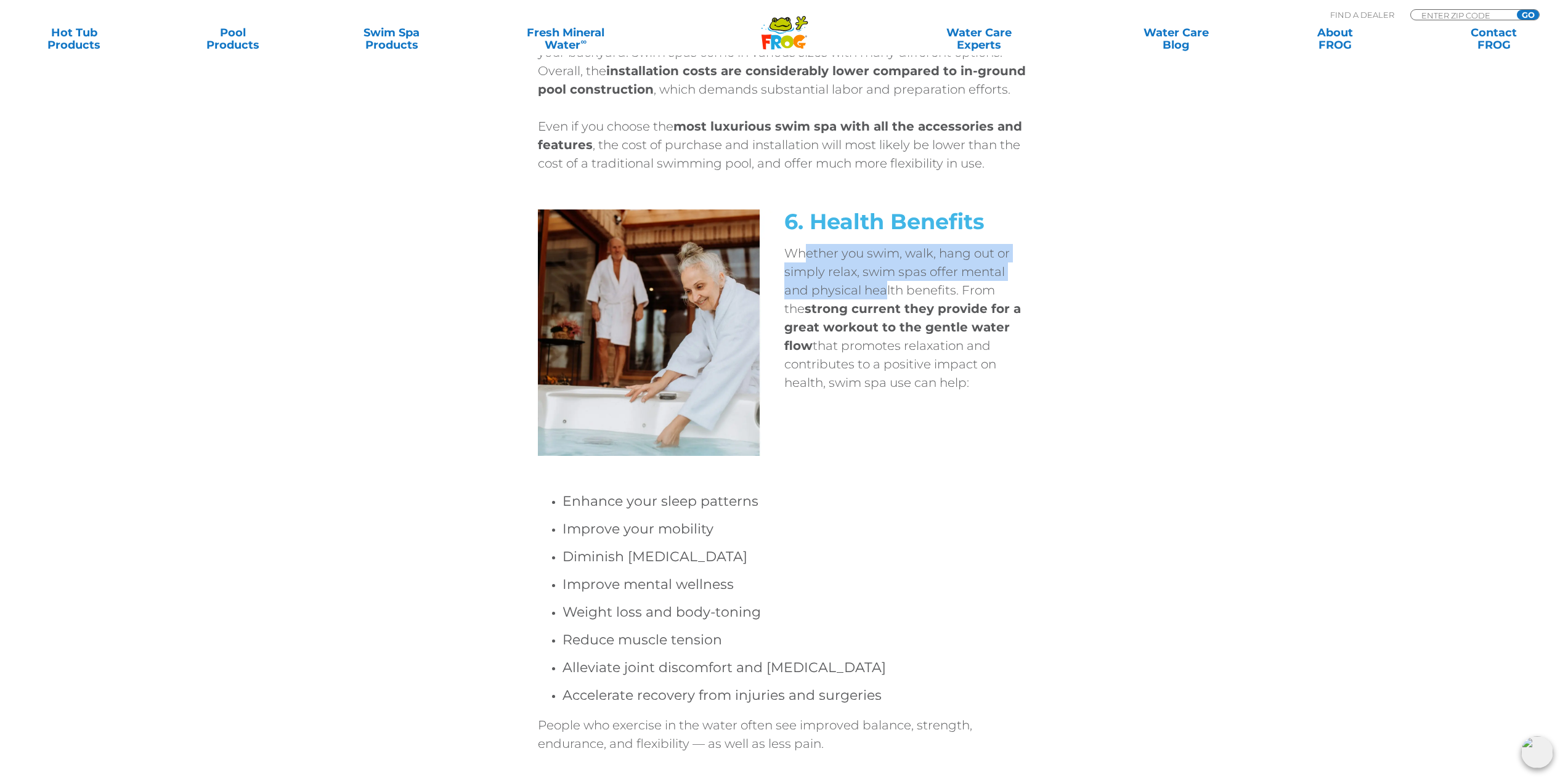
drag, startPoint x: 806, startPoint y: 258, endPoint x: 860, endPoint y: 291, distance: 63.3
click at [860, 291] on p "Whether you swim, walk, hang out or simply relax, swim spas offer mental and ph…" at bounding box center [907, 318] width 246 height 148
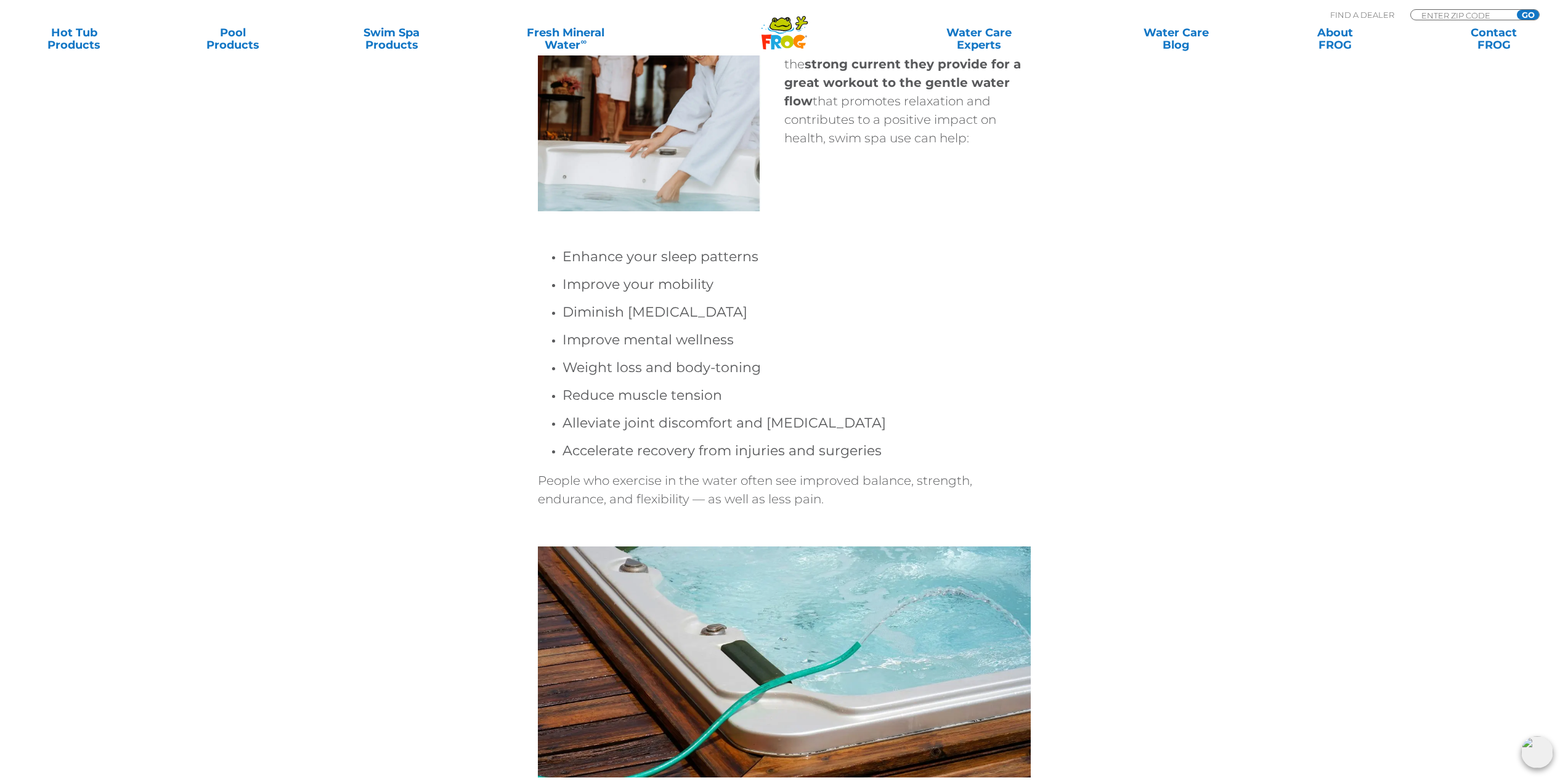
scroll to position [3205, 0]
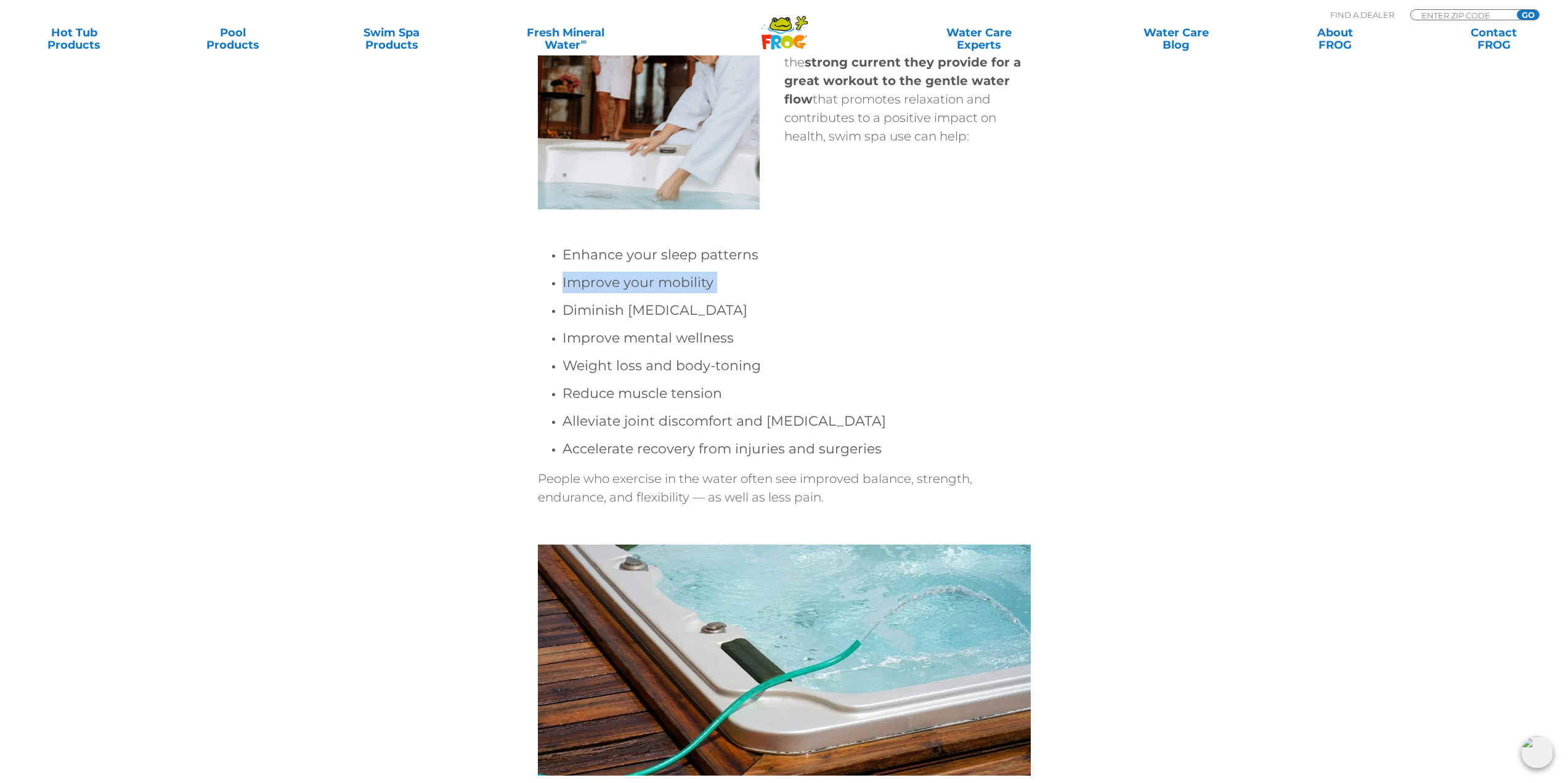
drag, startPoint x: 669, startPoint y: 267, endPoint x: 673, endPoint y: 296, distance: 29.3
click at [673, 296] on ul "Enhance your sleep patterns Improve your mobility Diminish [MEDICAL_DATA] Impro…" at bounding box center [784, 351] width 493 height 216
click at [620, 288] on h4 "Improve your mobility" at bounding box center [796, 282] width 468 height 22
drag, startPoint x: 605, startPoint y: 321, endPoint x: 612, endPoint y: 319, distance: 7.3
click at [612, 319] on ul "Enhance your sleep patterns Improve your mobility Diminish [MEDICAL_DATA] Impro…" at bounding box center [784, 351] width 493 height 216
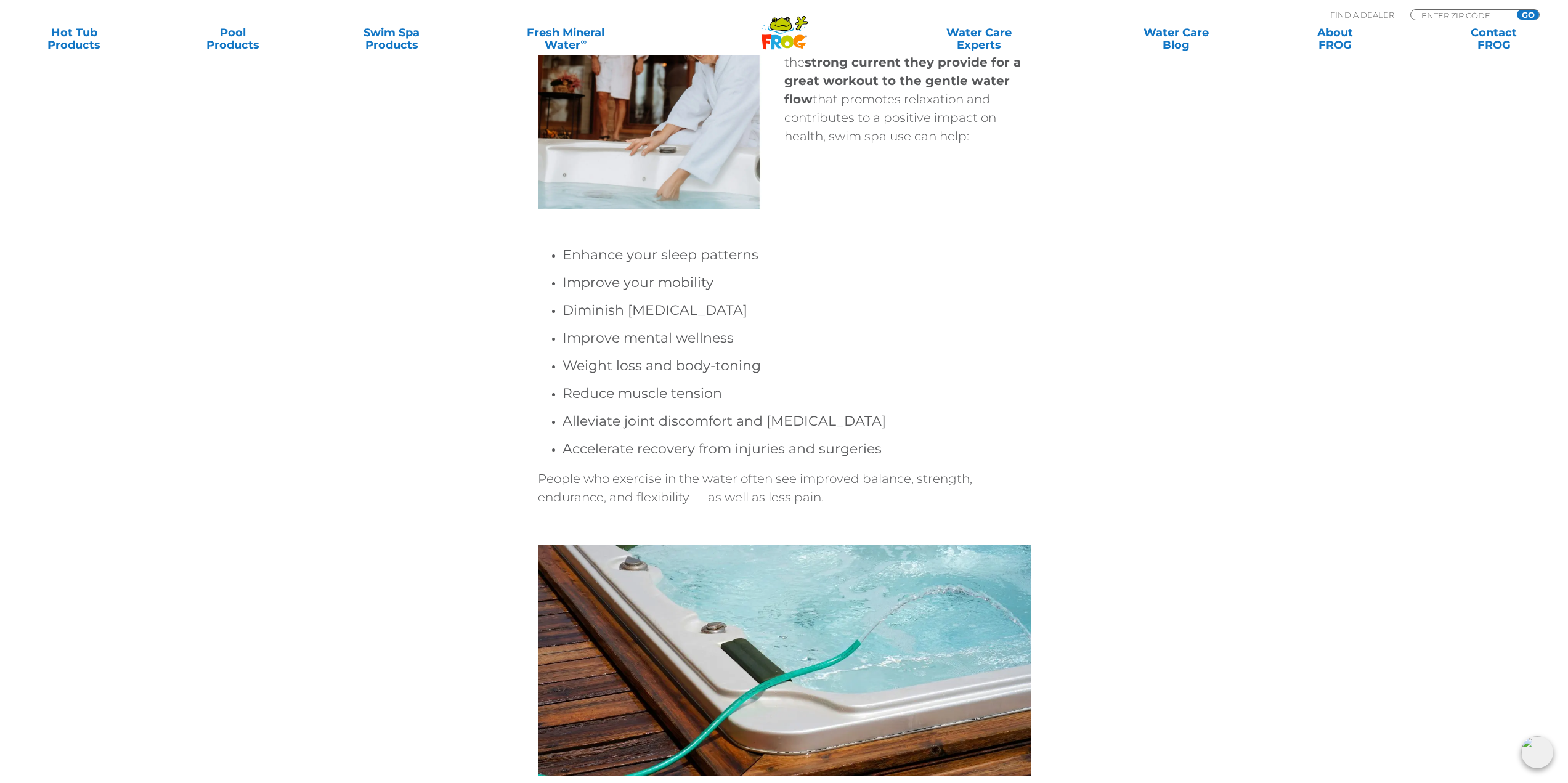
click at [573, 306] on h4 "Diminish [MEDICAL_DATA]" at bounding box center [796, 310] width 468 height 22
drag, startPoint x: 648, startPoint y: 357, endPoint x: 669, endPoint y: 378, distance: 29.7
click at [669, 378] on ul "Enhance your sleep patterns Improve your mobility Diminish [MEDICAL_DATA] Impro…" at bounding box center [784, 351] width 493 height 216
drag, startPoint x: 618, startPoint y: 361, endPoint x: 618, endPoint y: 345, distance: 16.0
click at [618, 360] on h4 "Weight loss and body-toning" at bounding box center [796, 365] width 468 height 22
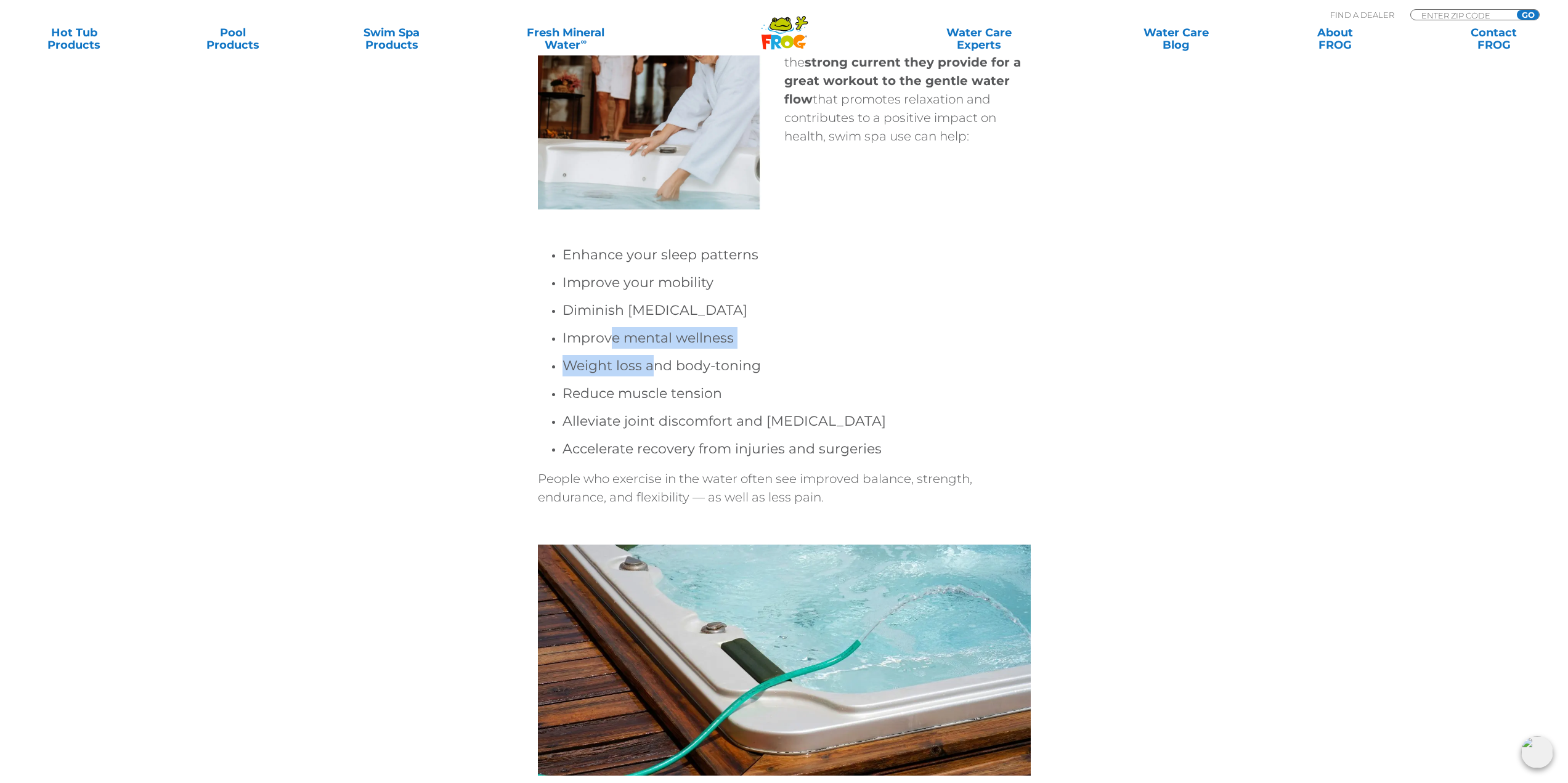
drag, startPoint x: 614, startPoint y: 332, endPoint x: 622, endPoint y: 368, distance: 36.9
click at [649, 360] on ul "Enhance your sleep patterns Improve your mobility Diminish [MEDICAL_DATA] Impro…" at bounding box center [784, 351] width 493 height 216
click at [617, 370] on h4 "Weight loss and body-toning" at bounding box center [796, 365] width 468 height 22
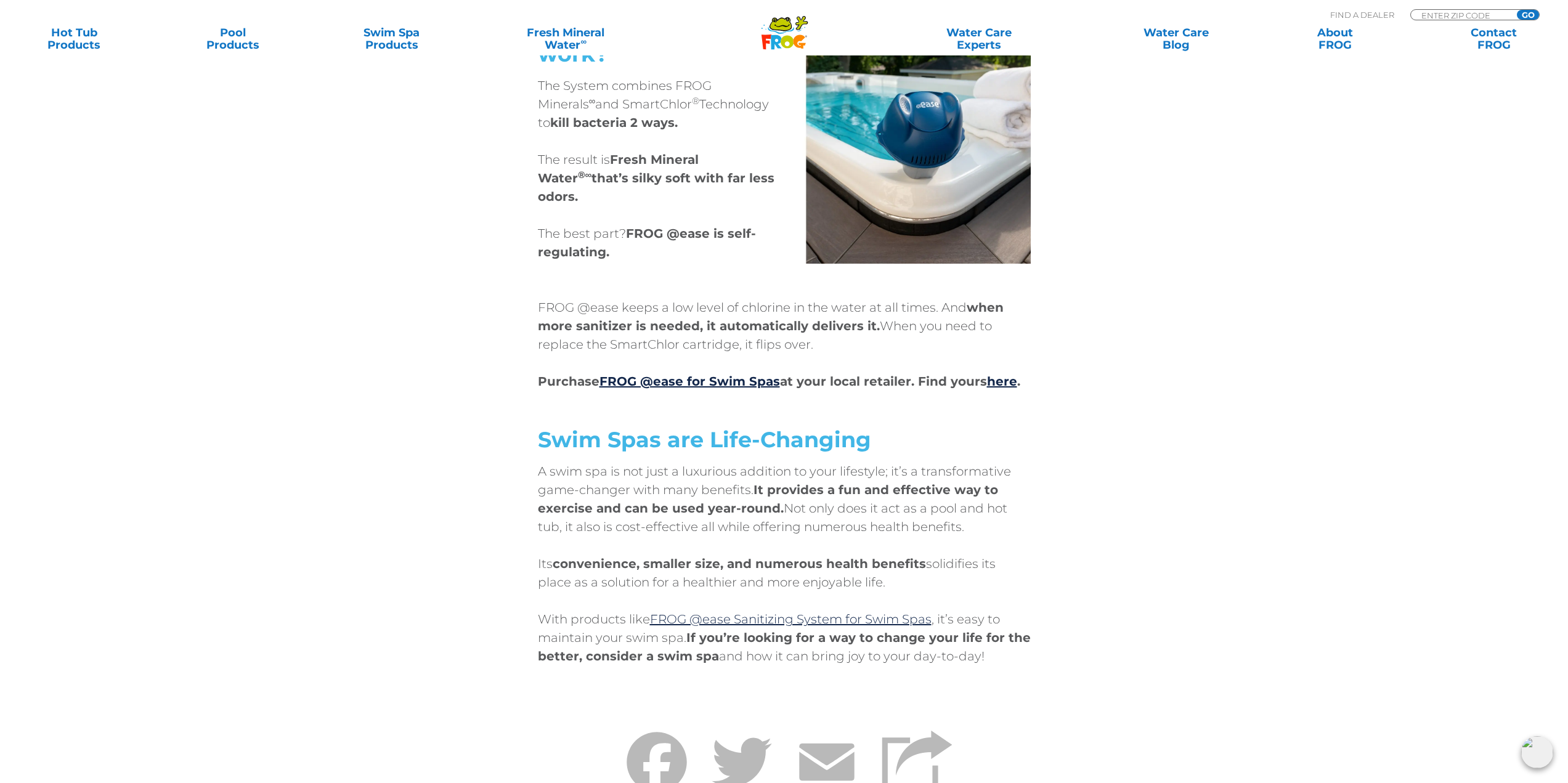
scroll to position [6656, 0]
